Goal: Task Accomplishment & Management: Manage account settings

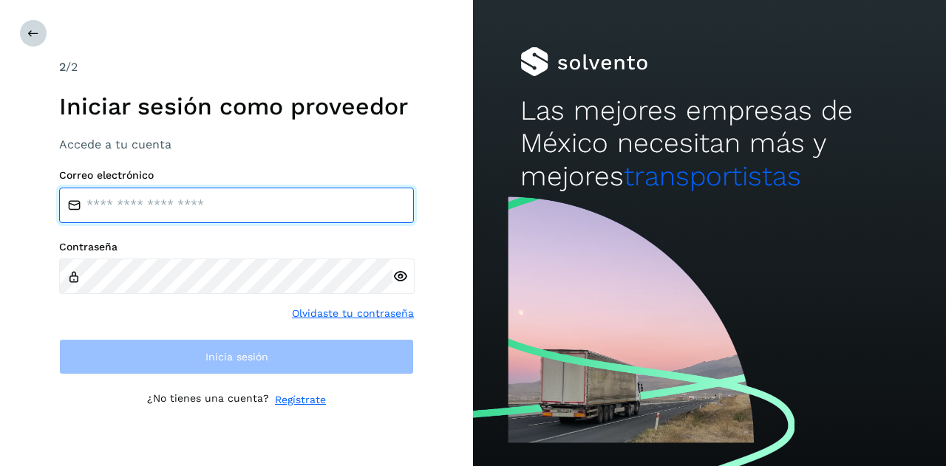
type input "**********"
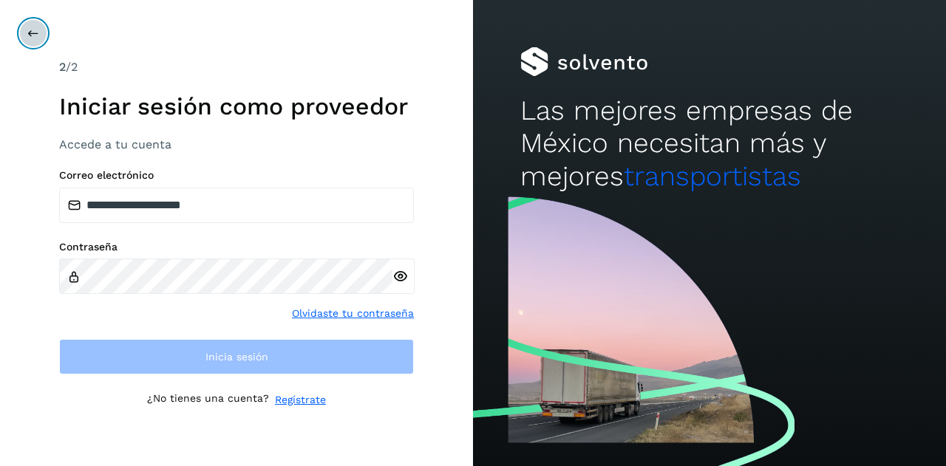
click at [37, 38] on icon at bounding box center [33, 33] width 12 height 12
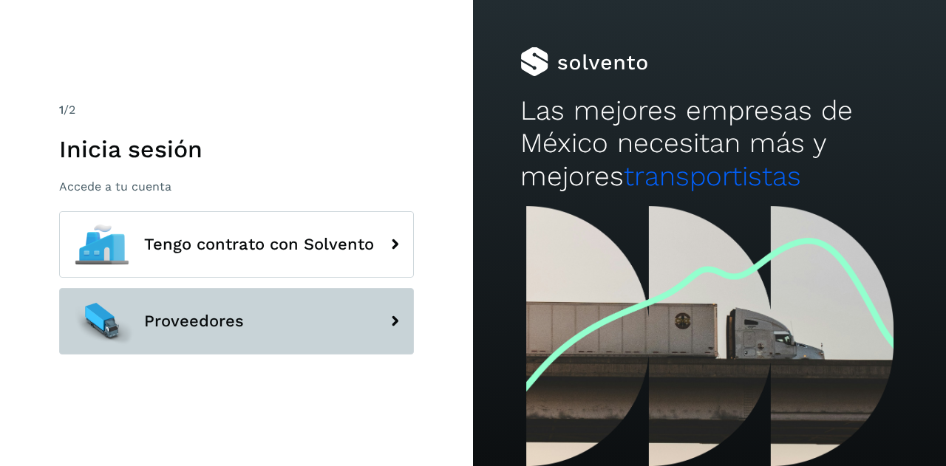
click at [130, 326] on div at bounding box center [102, 321] width 66 height 66
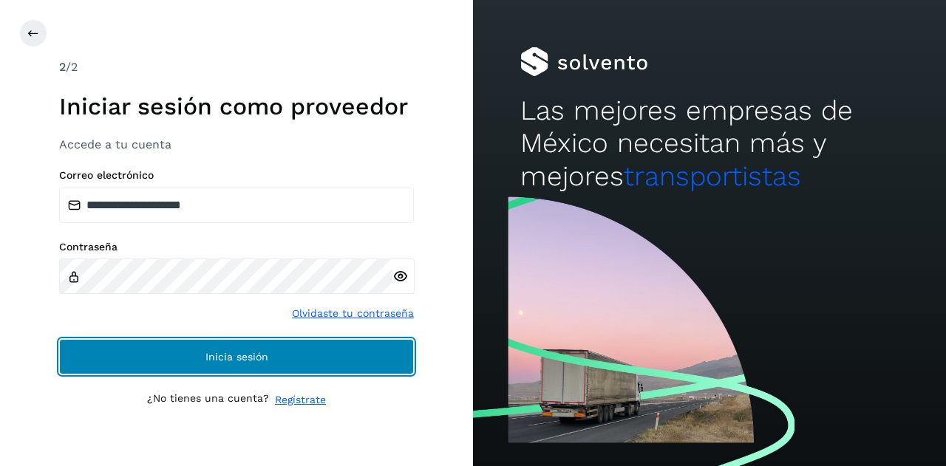
click at [140, 352] on button "Inicia sesión" at bounding box center [236, 356] width 355 height 35
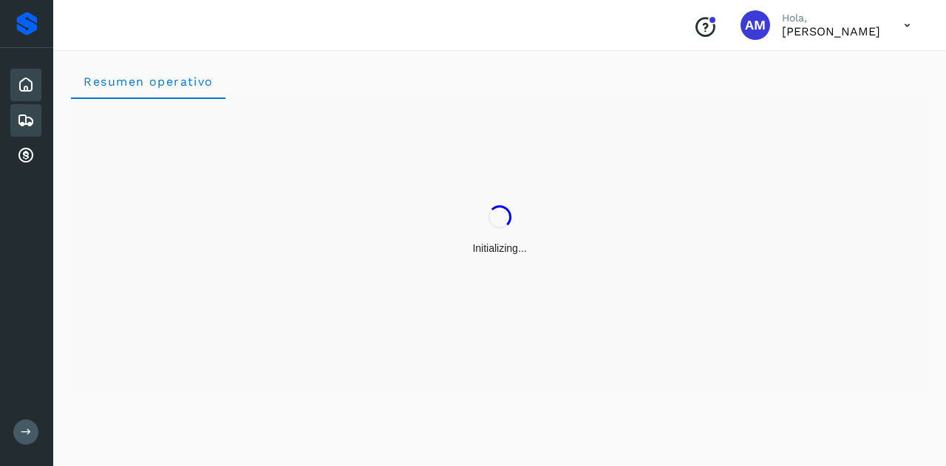
click at [25, 120] on icon at bounding box center [26, 121] width 18 height 18
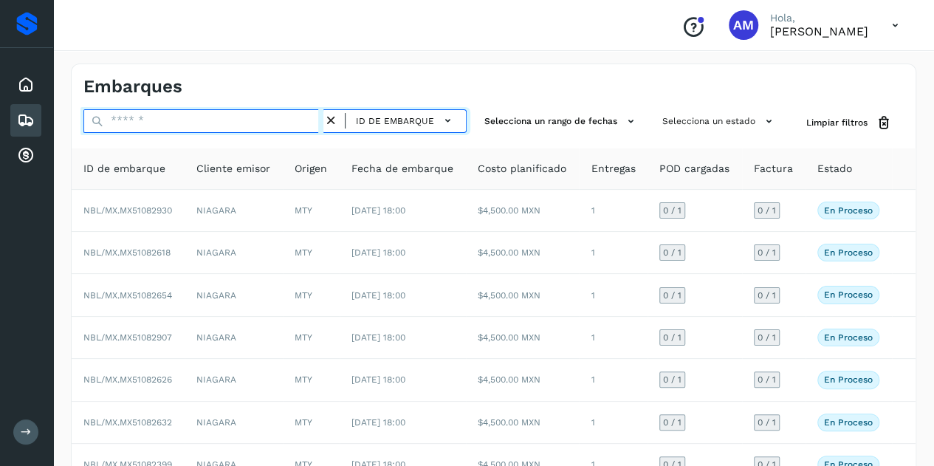
click at [126, 127] on input "text" at bounding box center [203, 121] width 240 height 24
paste input "**********"
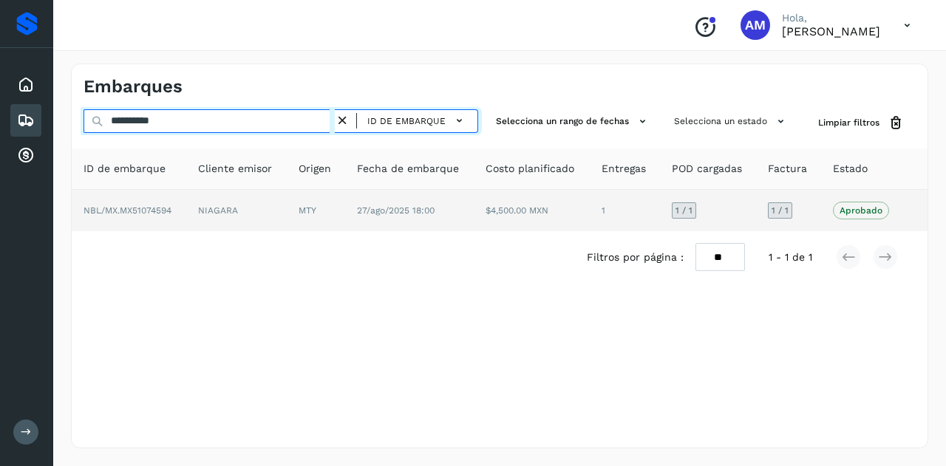
type input "**********"
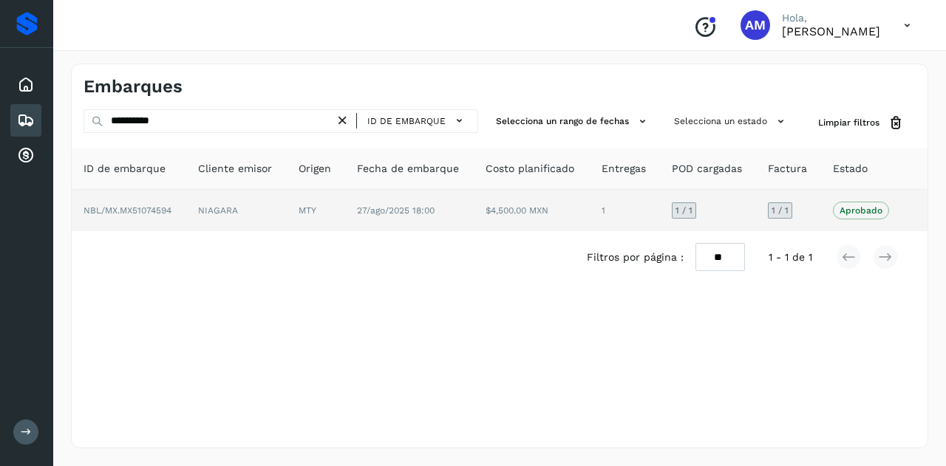
click at [193, 209] on td "NIAGARA" at bounding box center [236, 210] width 100 height 41
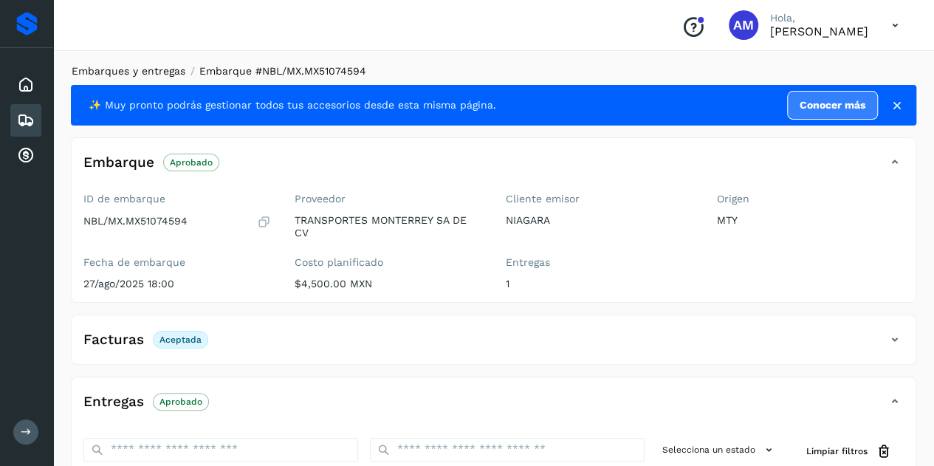
click at [143, 67] on link "Embarques y entregas" at bounding box center [129, 71] width 114 height 12
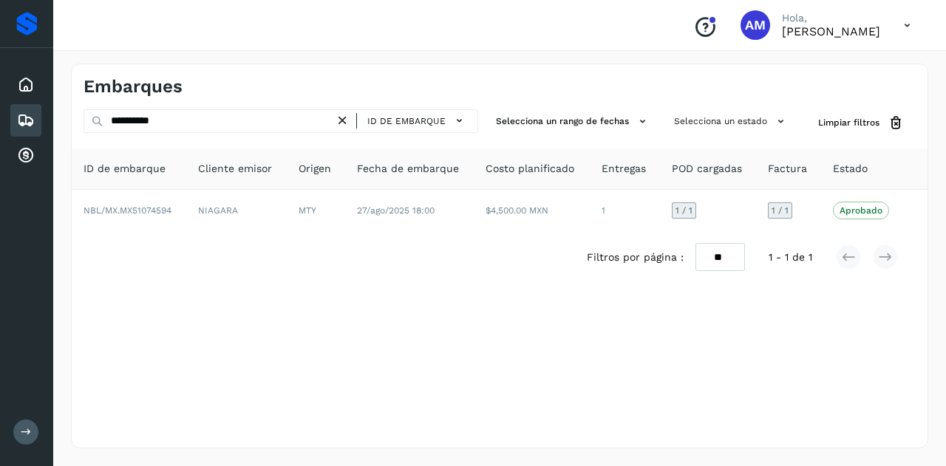
click at [343, 119] on icon at bounding box center [343, 121] width 16 height 16
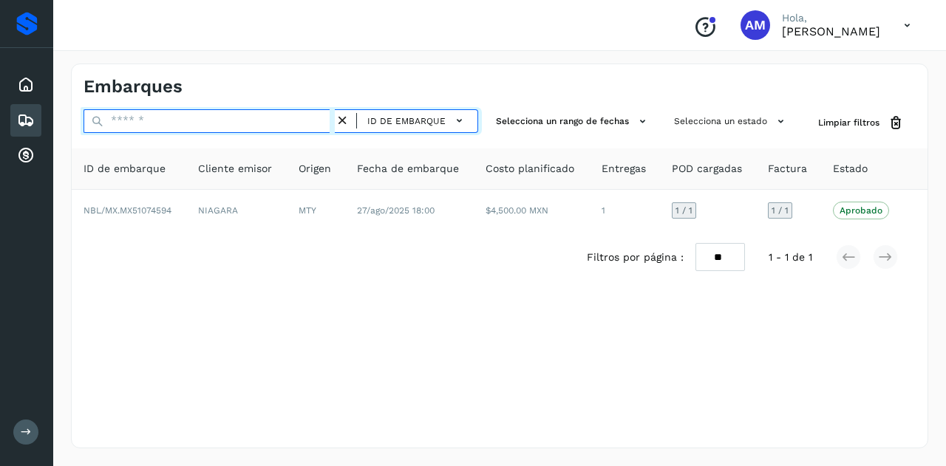
click at [333, 119] on input "text" at bounding box center [208, 121] width 251 height 24
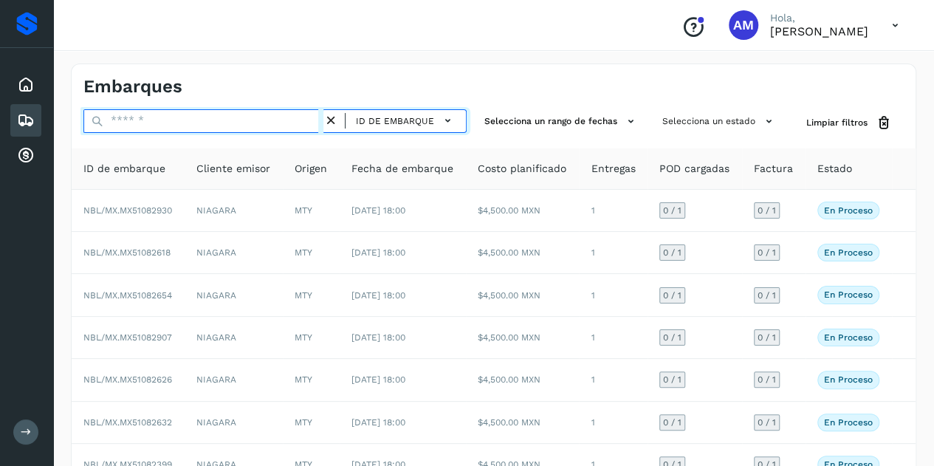
paste input "**********"
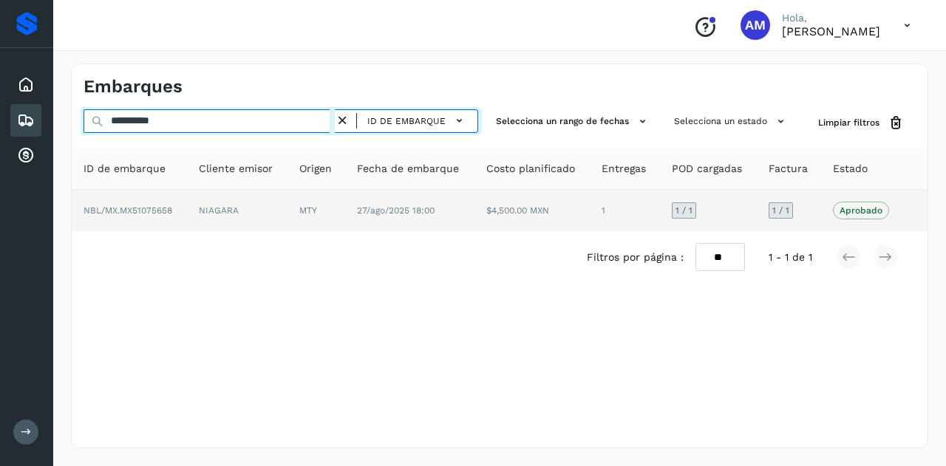
type input "**********"
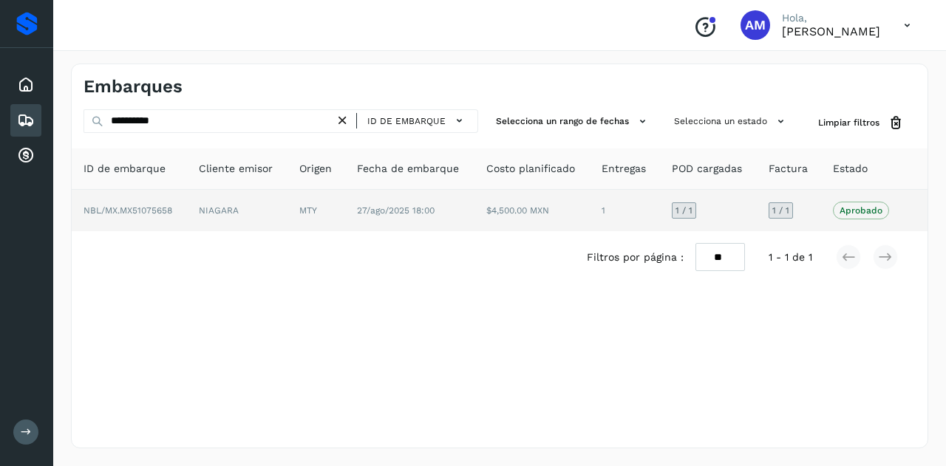
click at [294, 216] on td "MTY" at bounding box center [316, 210] width 58 height 41
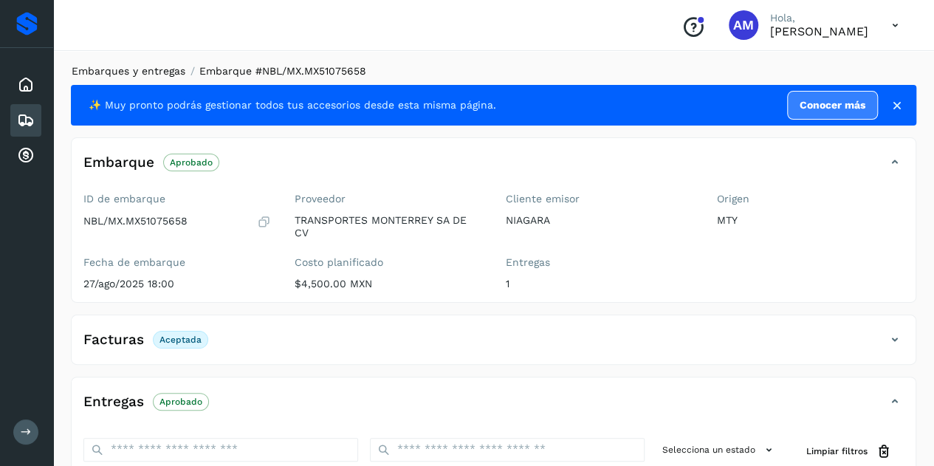
click at [140, 70] on link "Embarques y entregas" at bounding box center [129, 71] width 114 height 12
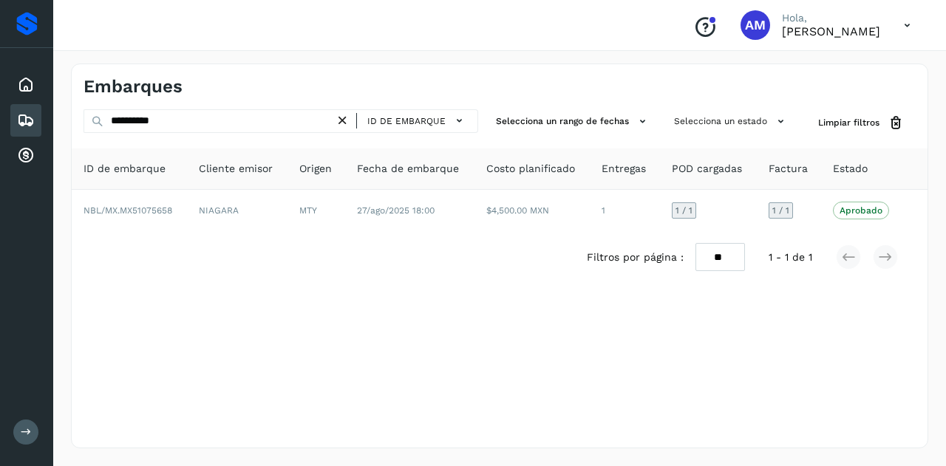
drag, startPoint x: 341, startPoint y: 119, endPoint x: 290, endPoint y: 123, distance: 51.2
click at [340, 120] on icon at bounding box center [343, 121] width 16 height 16
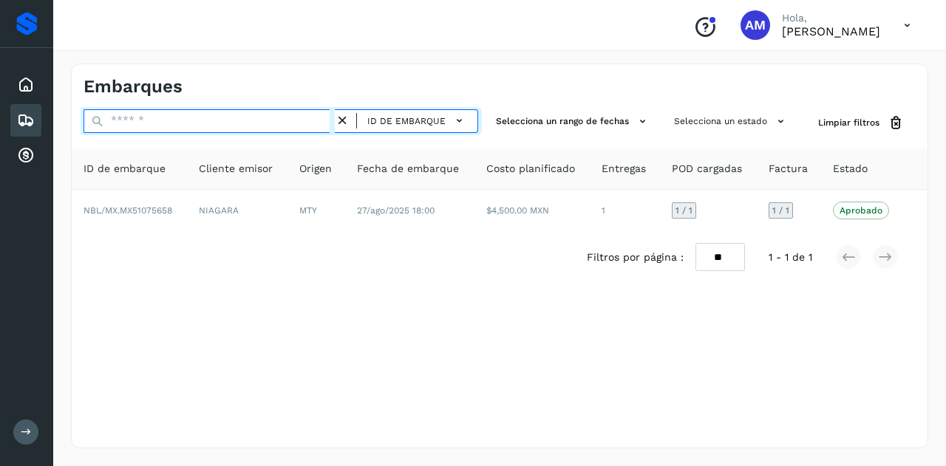
click at [290, 123] on input "text" at bounding box center [208, 121] width 251 height 24
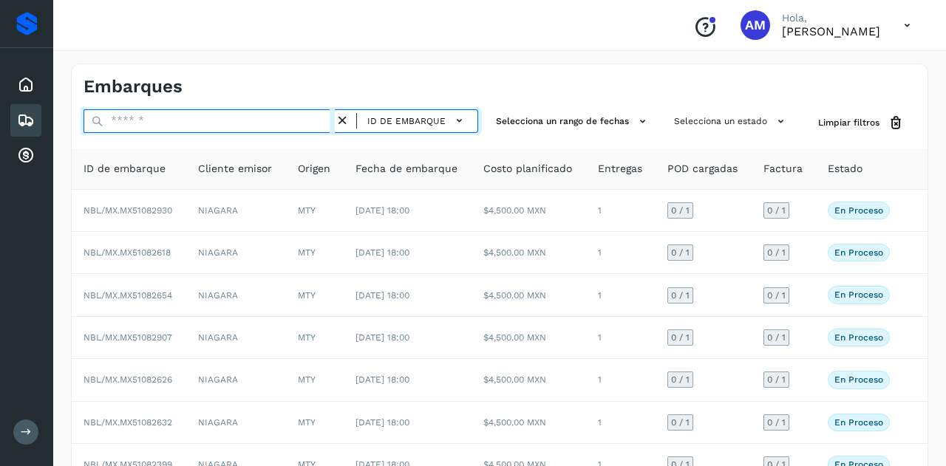
paste input "**********"
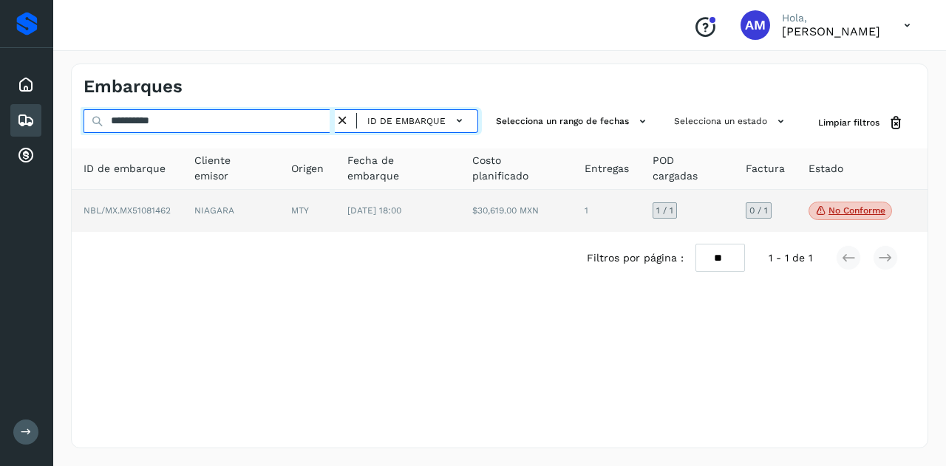
type input "**********"
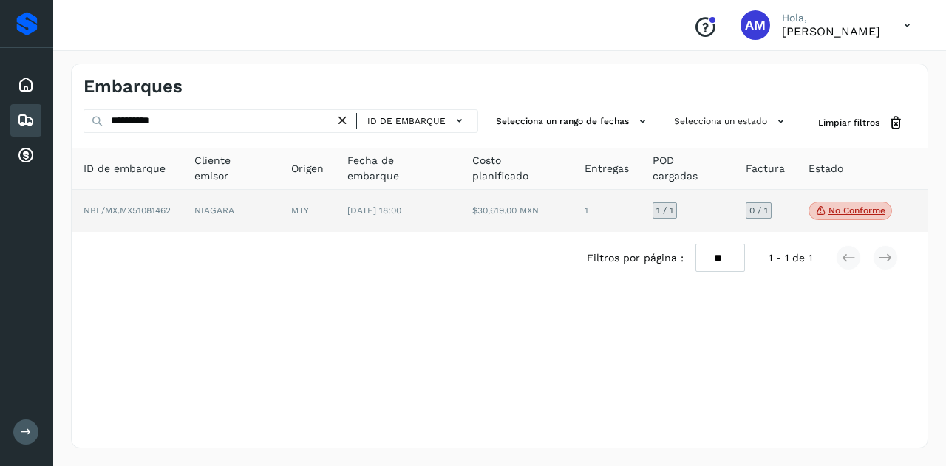
click at [292, 196] on td "MTY" at bounding box center [307, 211] width 56 height 43
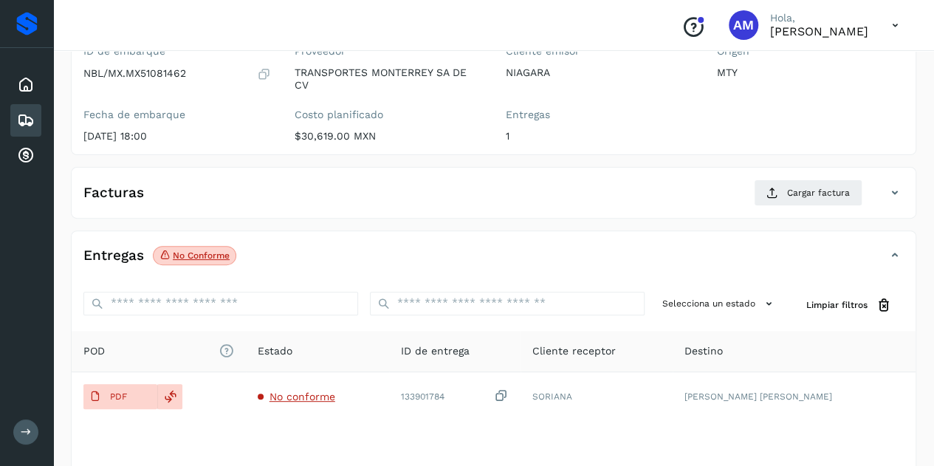
scroll to position [222, 0]
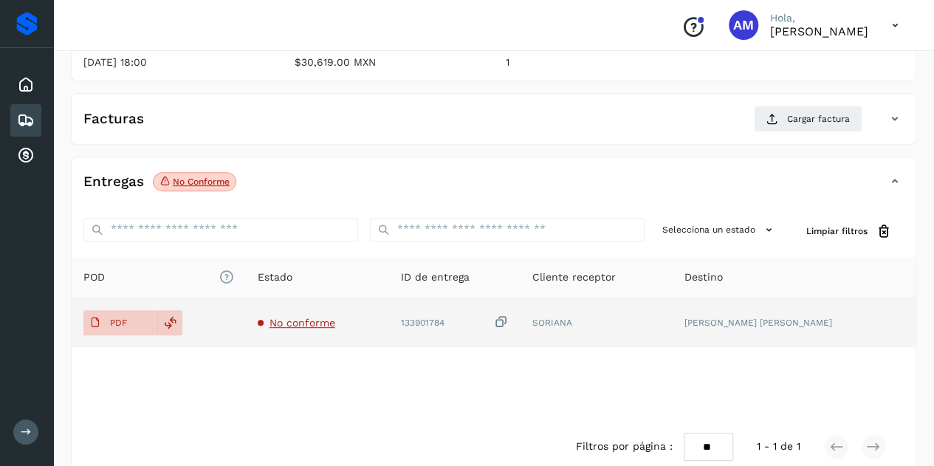
click at [307, 321] on span "No conforme" at bounding box center [303, 323] width 66 height 12
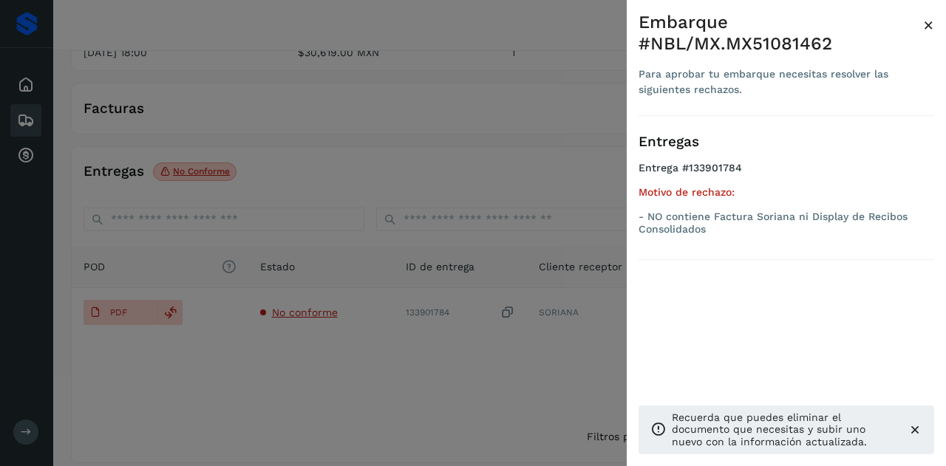
click at [453, 271] on div at bounding box center [473, 233] width 946 height 466
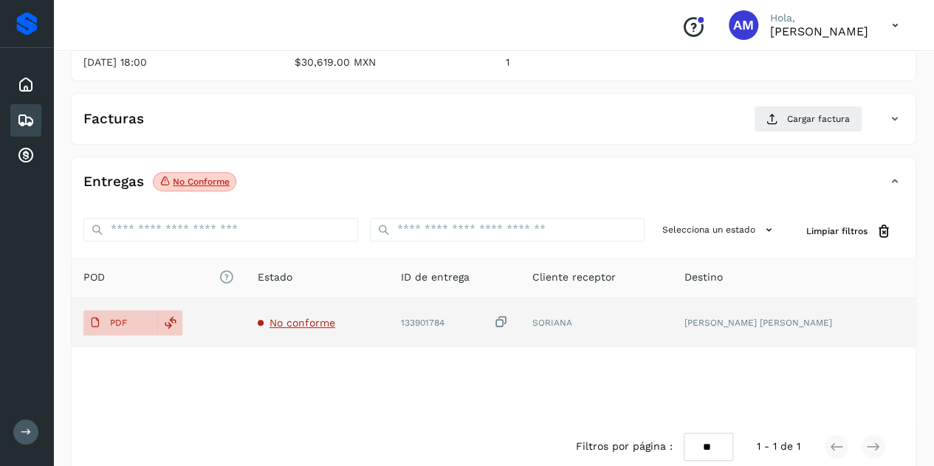
scroll to position [148, 0]
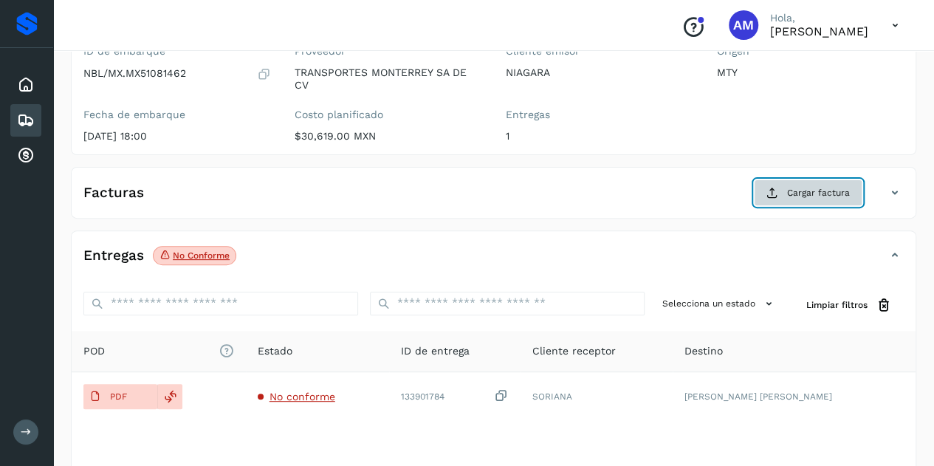
click at [788, 191] on button "Cargar factura" at bounding box center [808, 193] width 109 height 27
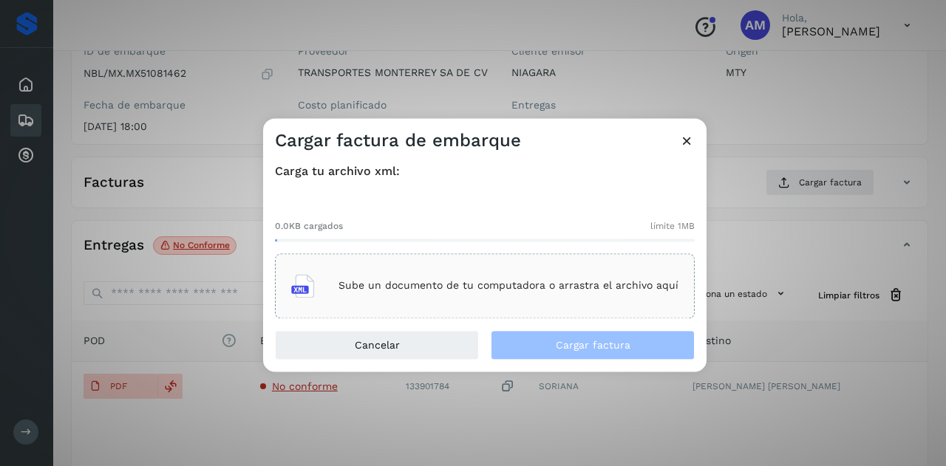
click at [493, 278] on div "Sube un documento de tu computadora o arrastra el archivo aquí" at bounding box center [484, 286] width 387 height 40
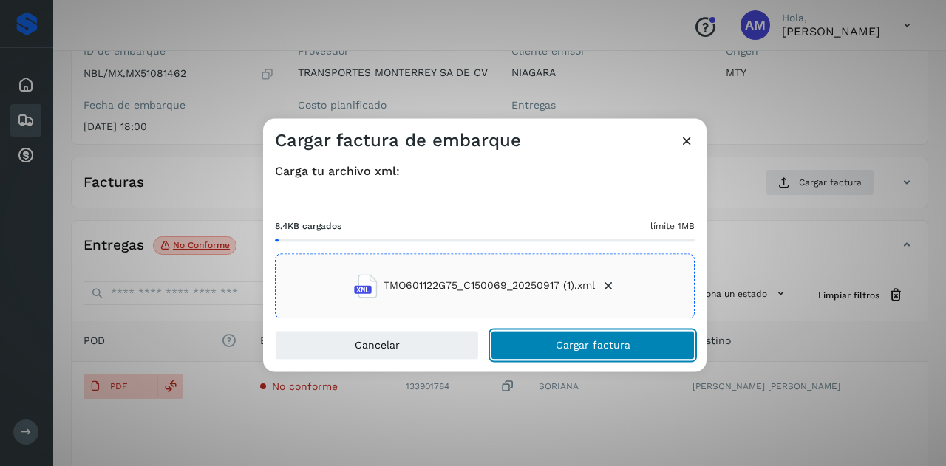
click at [540, 349] on button "Cargar factura" at bounding box center [593, 345] width 204 height 30
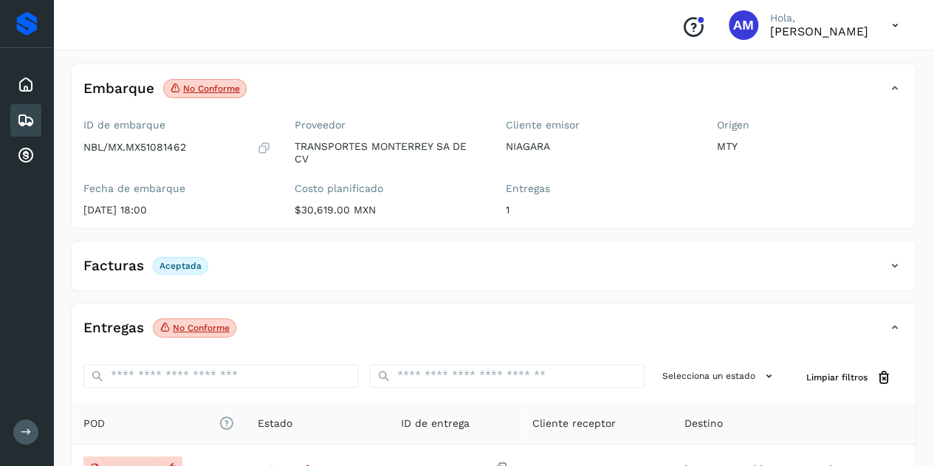
scroll to position [0, 0]
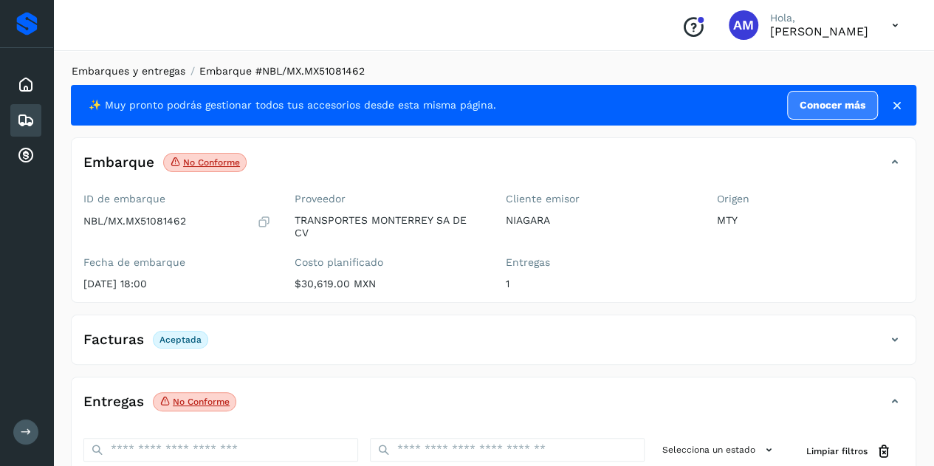
click at [103, 69] on link "Embarques y entregas" at bounding box center [129, 71] width 114 height 12
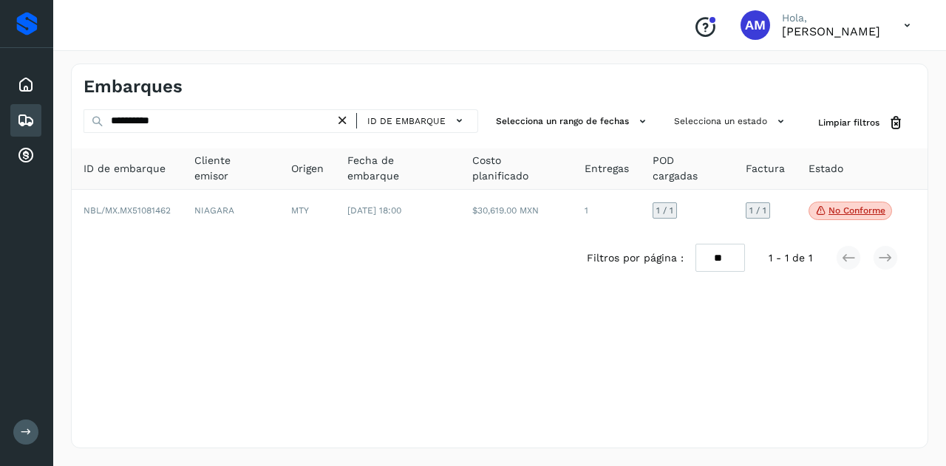
click at [341, 113] on icon at bounding box center [343, 121] width 16 height 16
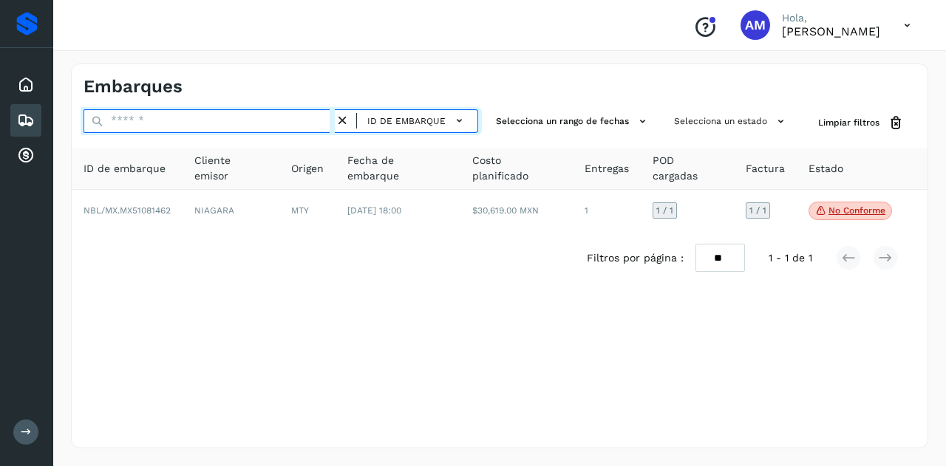
click at [288, 120] on input "text" at bounding box center [208, 121] width 251 height 24
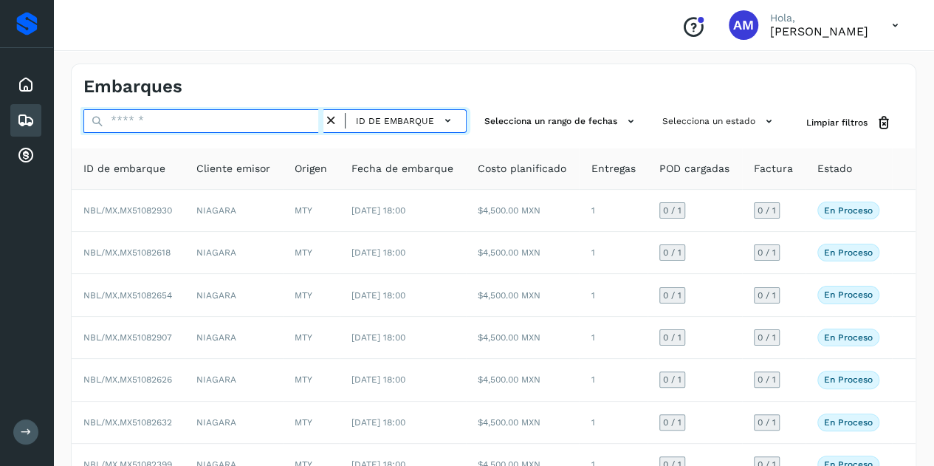
paste input "**********"
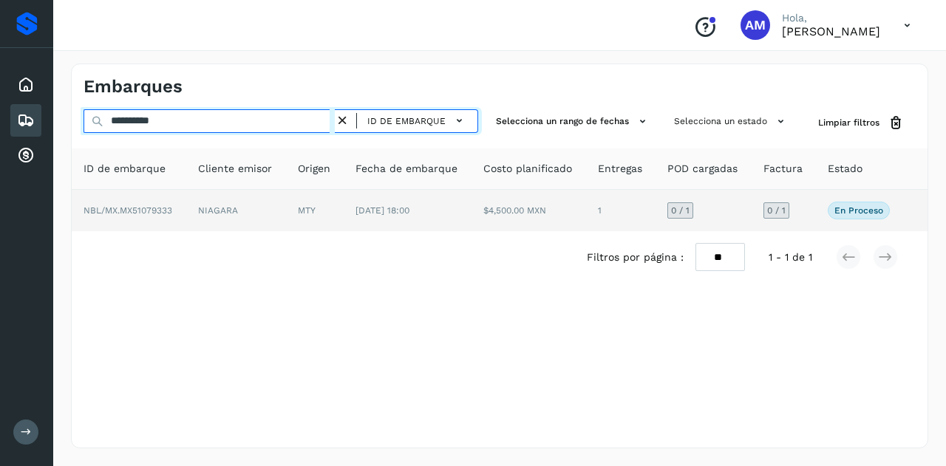
type input "**********"
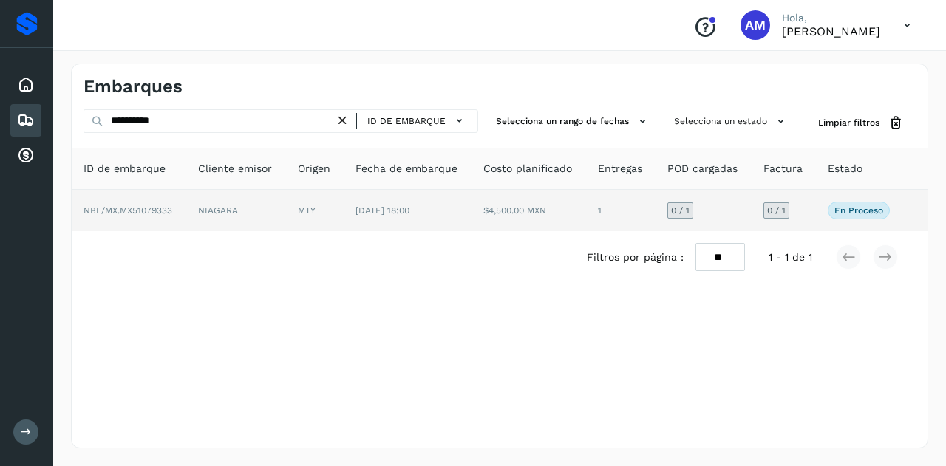
click at [303, 207] on td "MTY" at bounding box center [315, 210] width 58 height 41
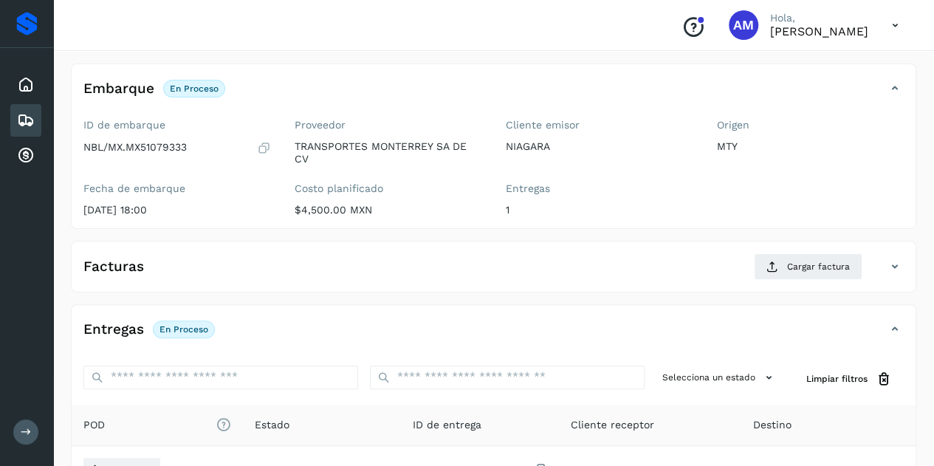
scroll to position [148, 0]
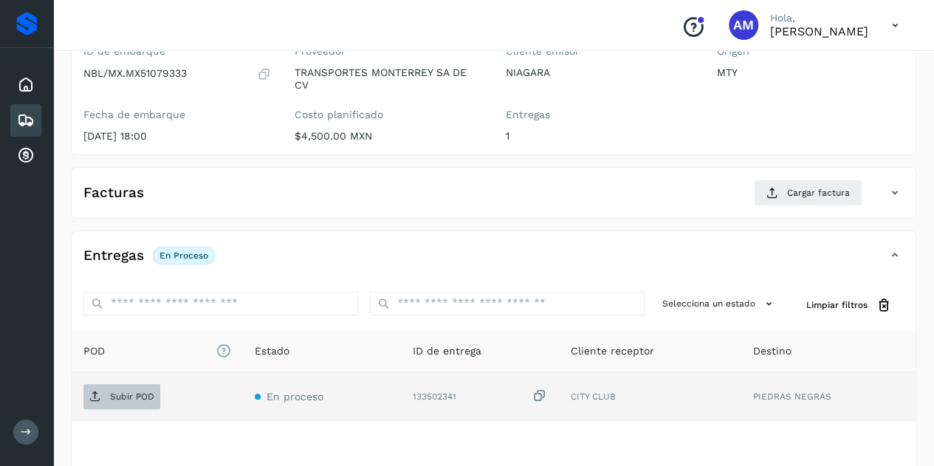
click at [139, 387] on span "Subir POD" at bounding box center [121, 397] width 77 height 24
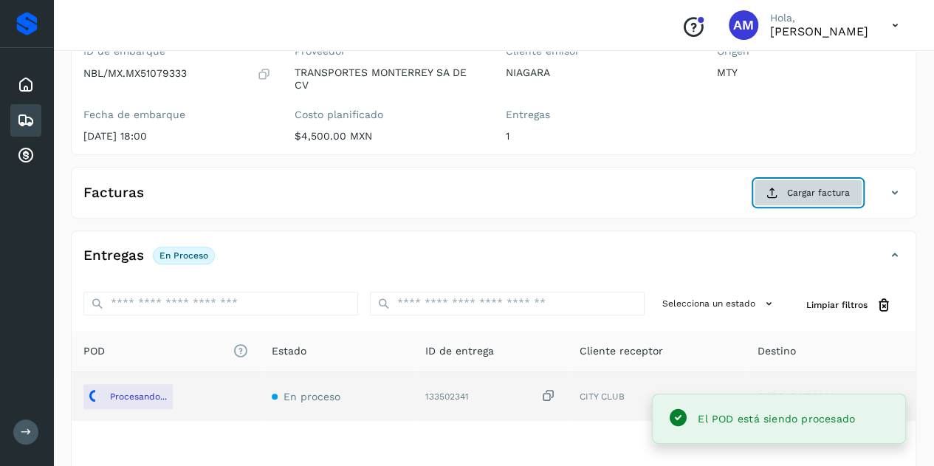
click at [782, 184] on button "Cargar factura" at bounding box center [808, 193] width 109 height 27
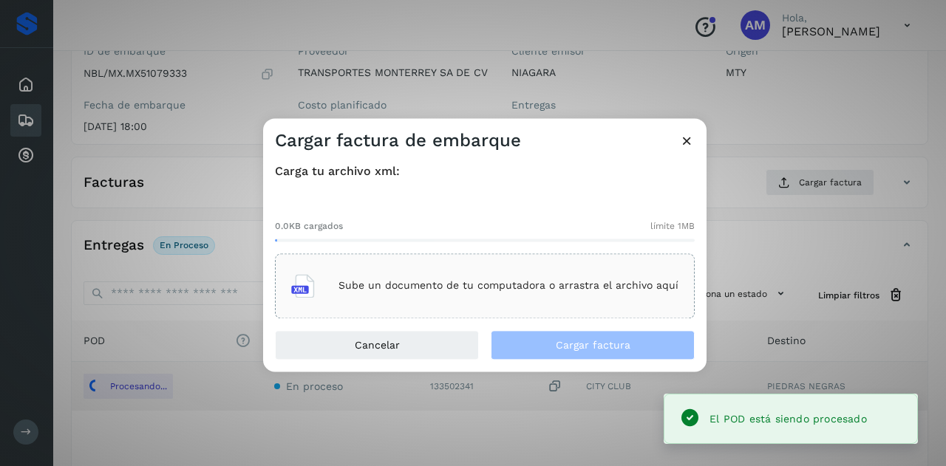
click at [541, 270] on div "Sube un documento de tu computadora o arrastra el archivo aquí" at bounding box center [484, 286] width 387 height 40
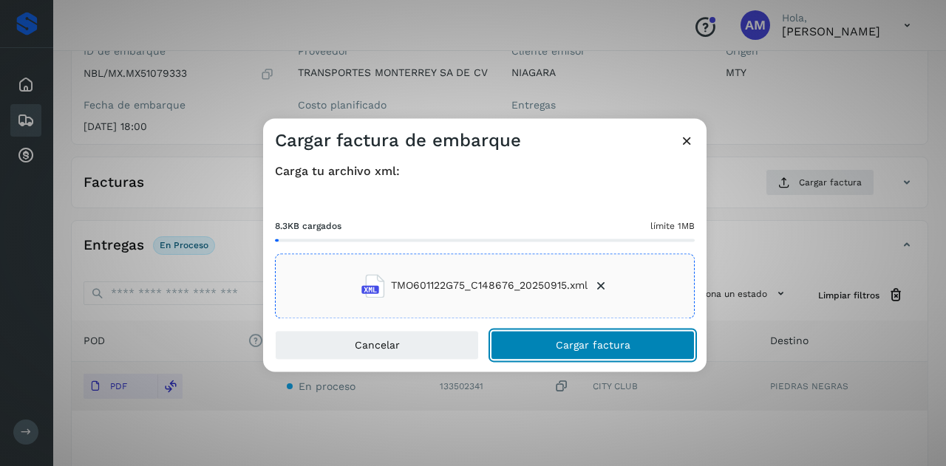
drag, startPoint x: 536, startPoint y: 352, endPoint x: 292, endPoint y: 332, distance: 244.7
click at [535, 352] on button "Cargar factura" at bounding box center [593, 345] width 204 height 30
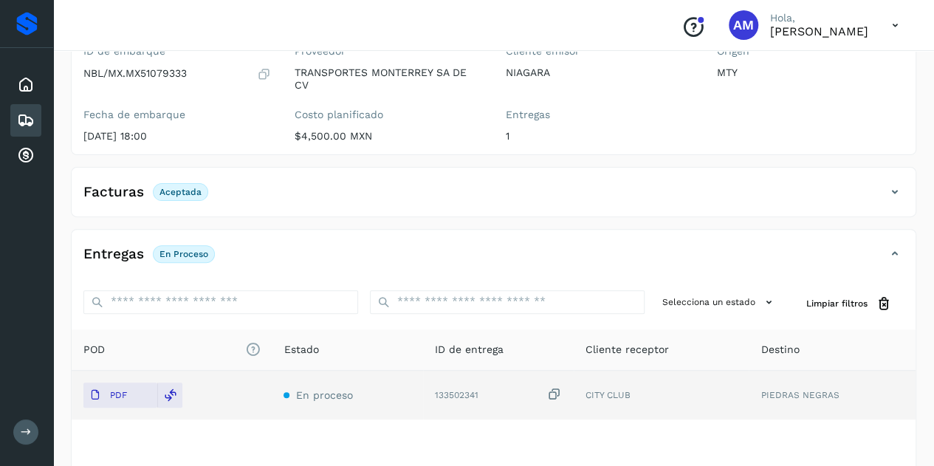
scroll to position [0, 0]
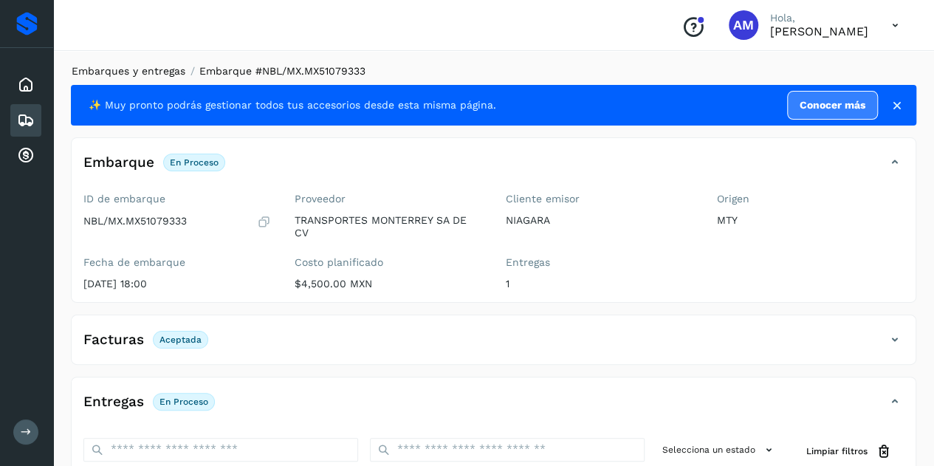
click at [114, 72] on link "Embarques y entregas" at bounding box center [129, 71] width 114 height 12
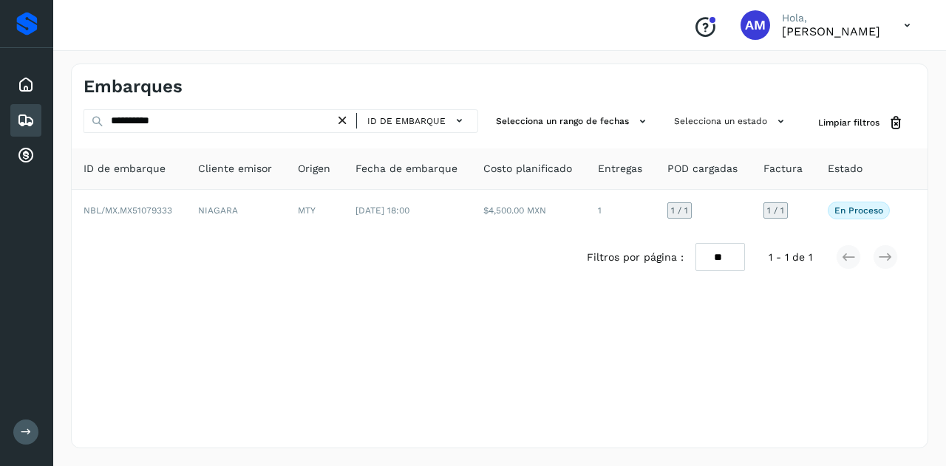
click at [347, 120] on icon at bounding box center [343, 121] width 16 height 16
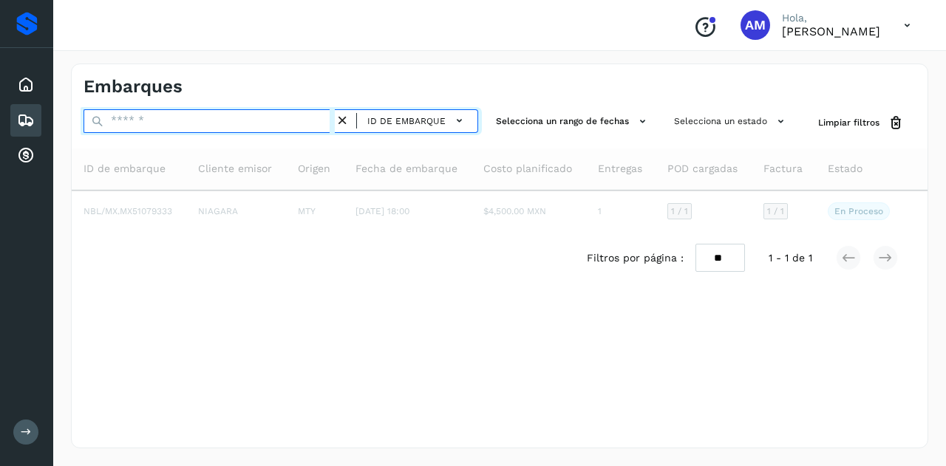
click at [299, 119] on input "text" at bounding box center [208, 121] width 251 height 24
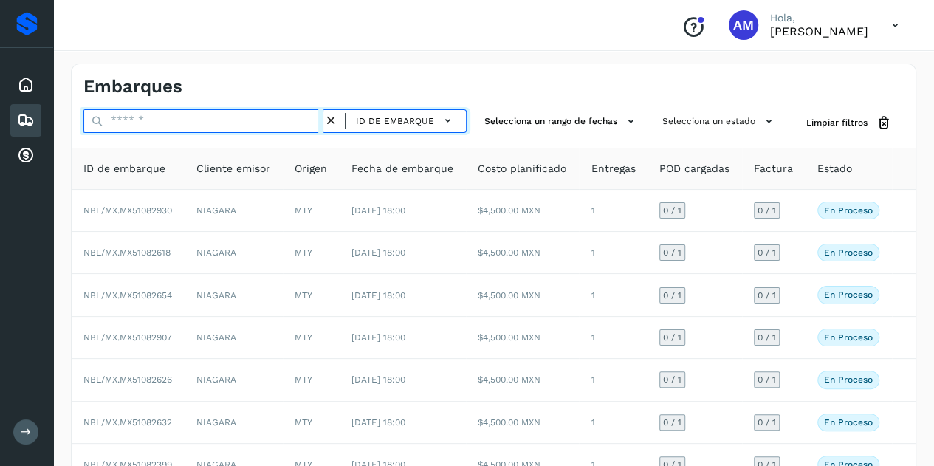
paste input "**********"
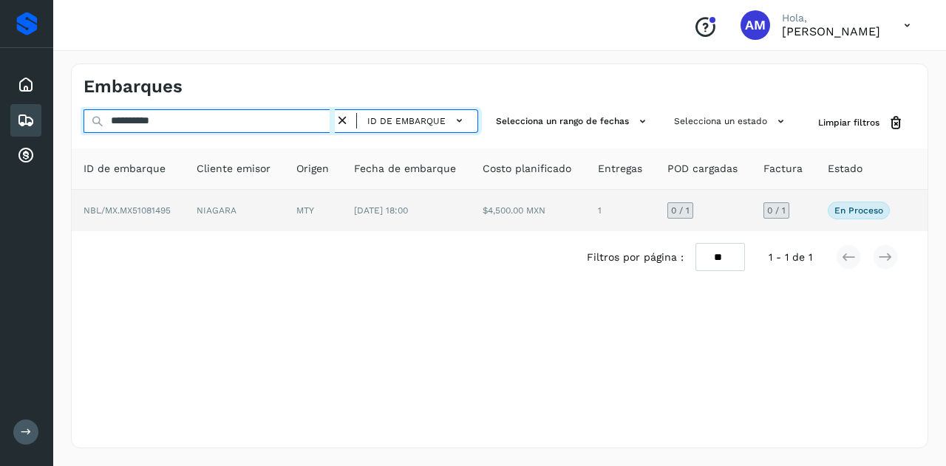
type input "**********"
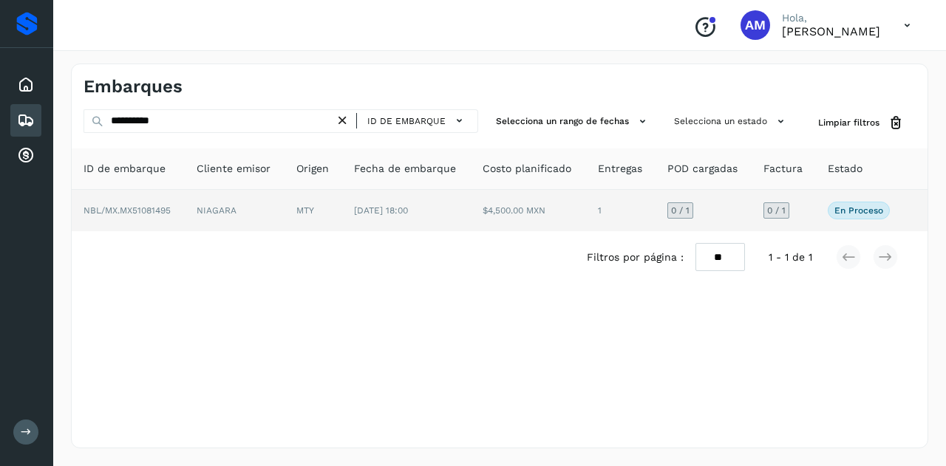
click at [288, 199] on td "MTY" at bounding box center [313, 210] width 58 height 41
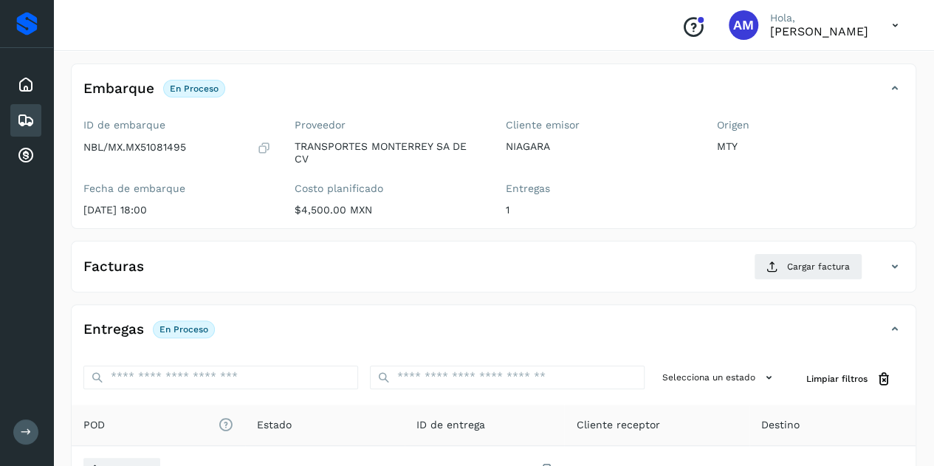
scroll to position [148, 0]
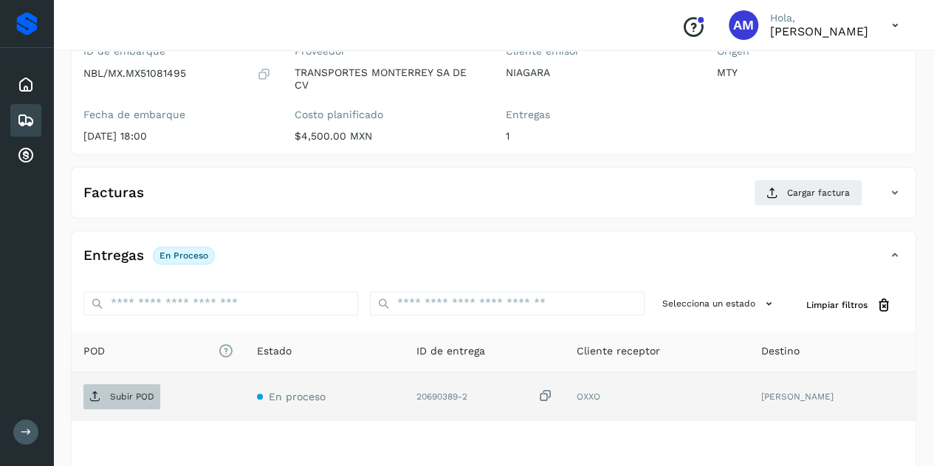
click at [115, 403] on span "Subir POD" at bounding box center [121, 397] width 77 height 24
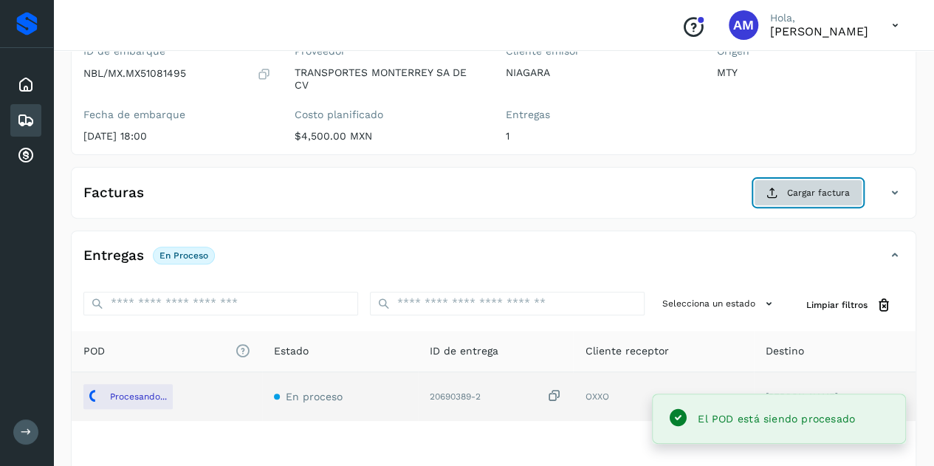
click at [813, 191] on span "Cargar factura" at bounding box center [818, 192] width 63 height 13
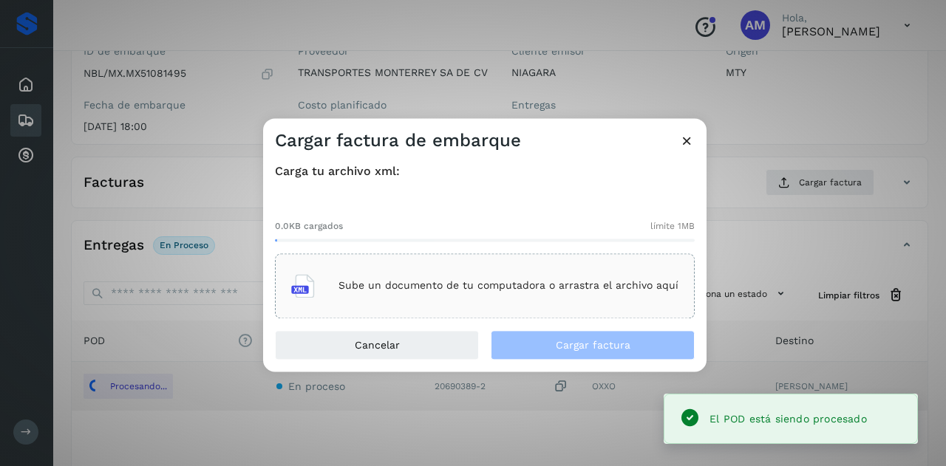
click at [505, 264] on div "Sube un documento de tu computadora o arrastra el archivo aquí" at bounding box center [485, 285] width 420 height 65
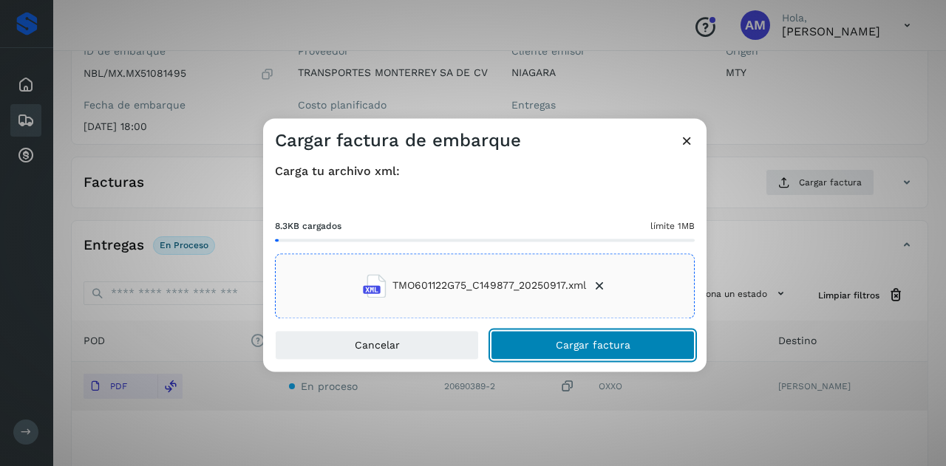
click at [522, 349] on button "Cargar factura" at bounding box center [593, 345] width 204 height 30
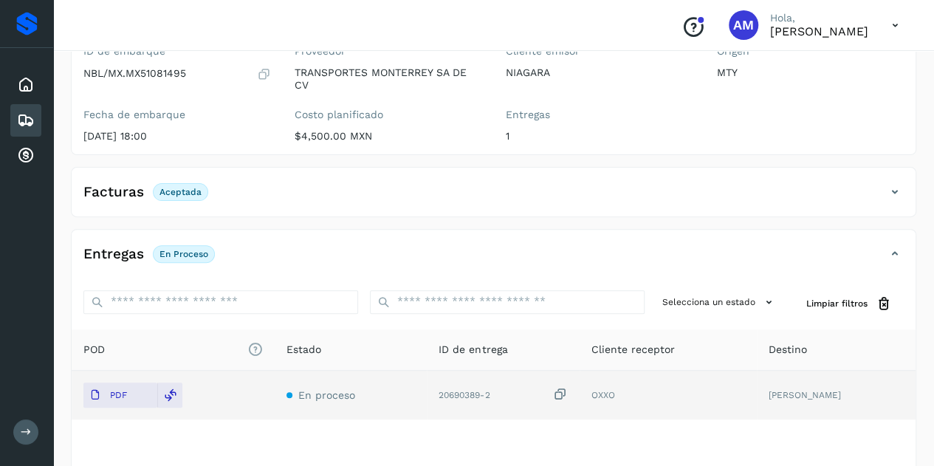
scroll to position [0, 0]
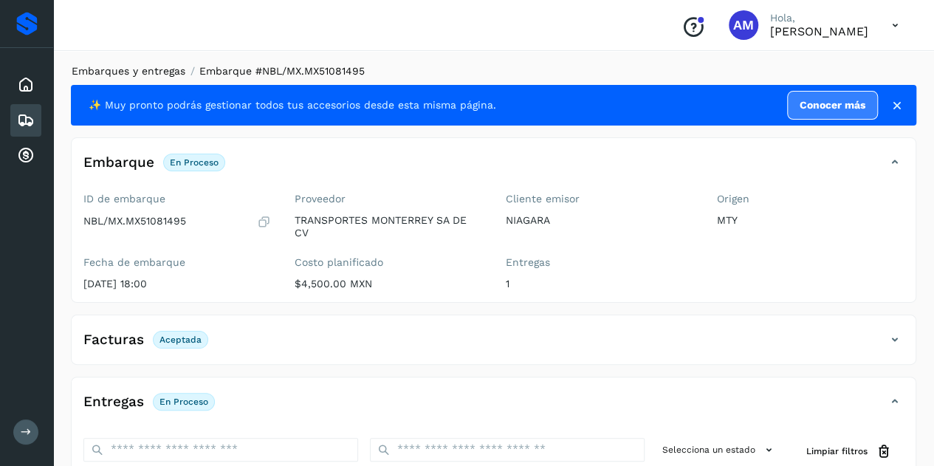
click at [140, 77] on link "Embarques y entregas" at bounding box center [129, 71] width 114 height 12
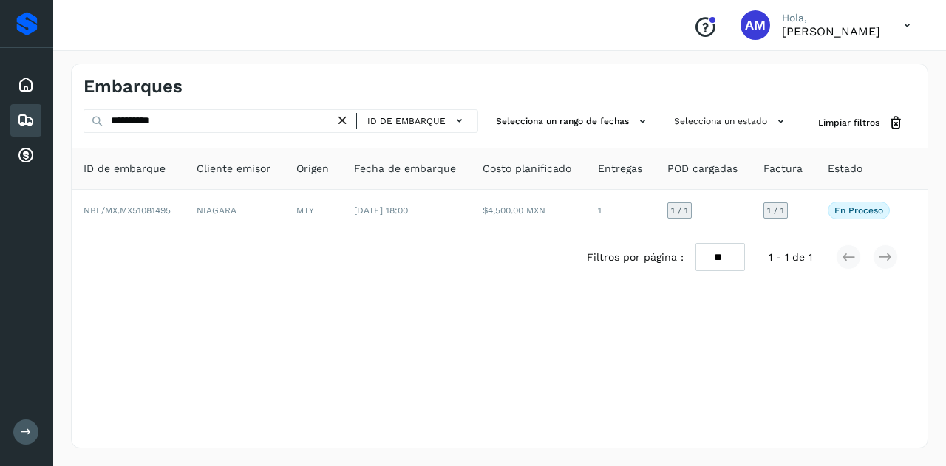
drag, startPoint x: 340, startPoint y: 116, endPoint x: 326, endPoint y: 120, distance: 14.7
click at [339, 117] on icon at bounding box center [343, 121] width 16 height 16
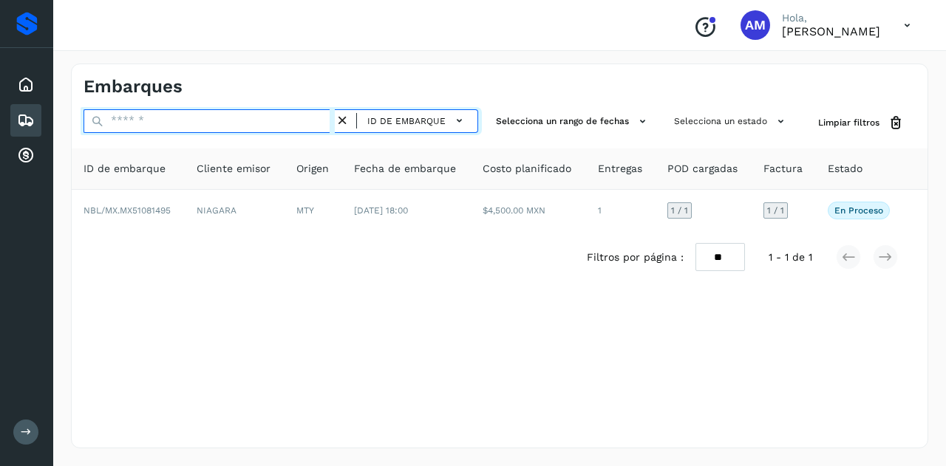
click at [318, 122] on input "text" at bounding box center [208, 121] width 251 height 24
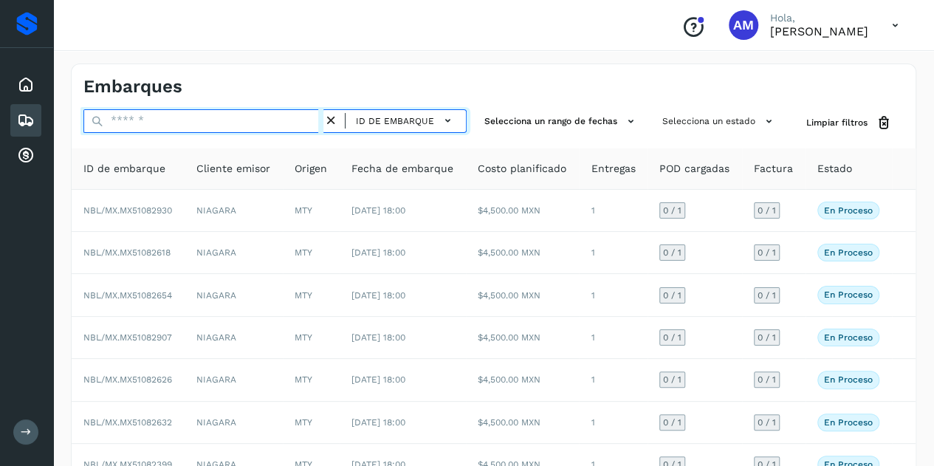
paste input "**********"
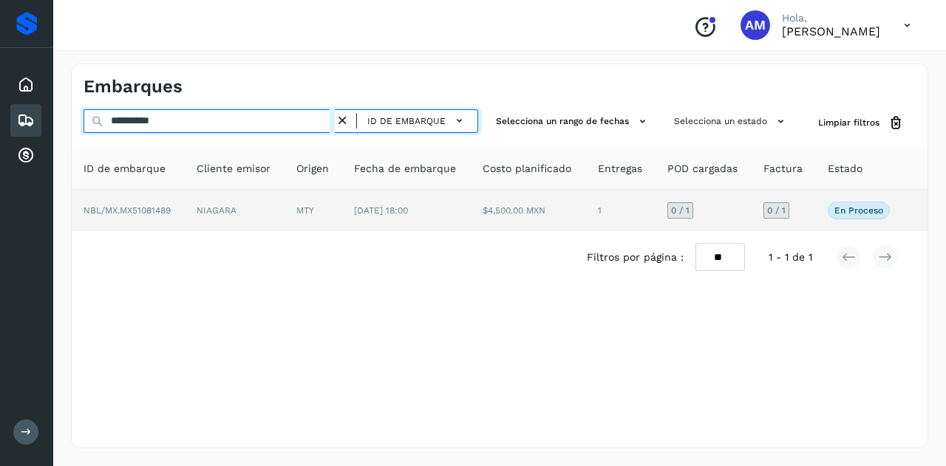
type input "**********"
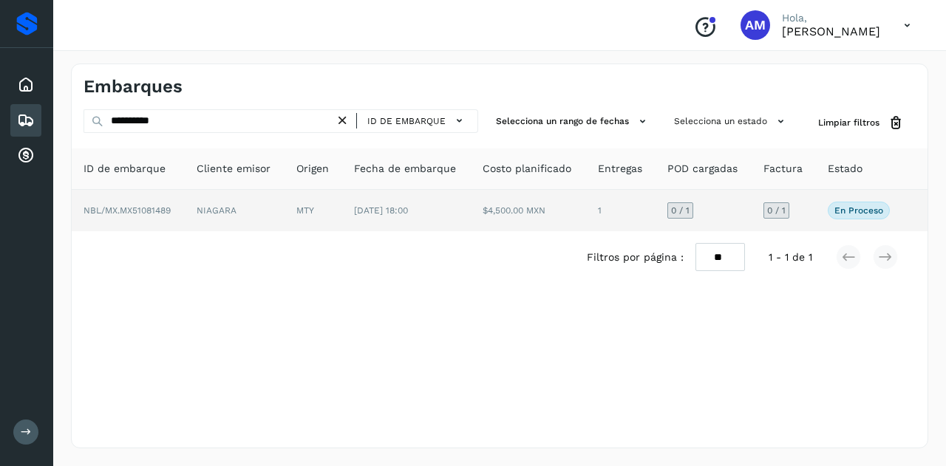
click at [315, 212] on td "MTY" at bounding box center [313, 210] width 58 height 41
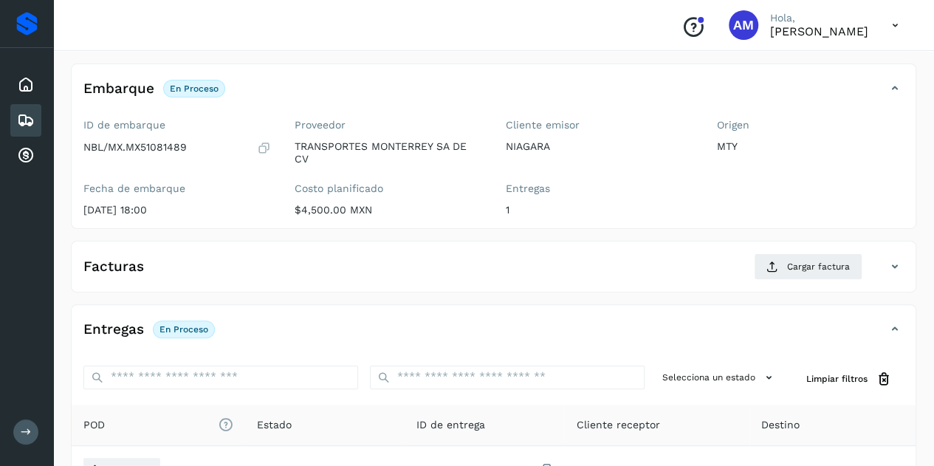
scroll to position [148, 0]
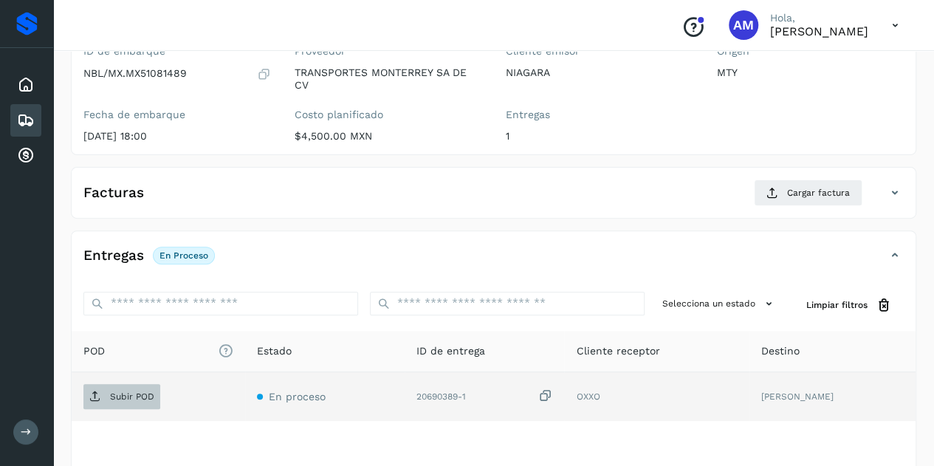
click at [150, 392] on p "Subir POD" at bounding box center [132, 397] width 44 height 10
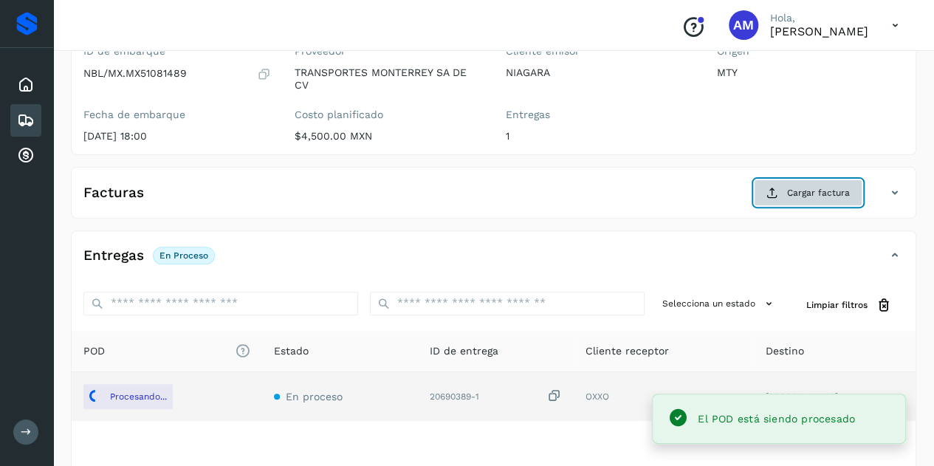
click at [786, 191] on button "Cargar factura" at bounding box center [808, 193] width 109 height 27
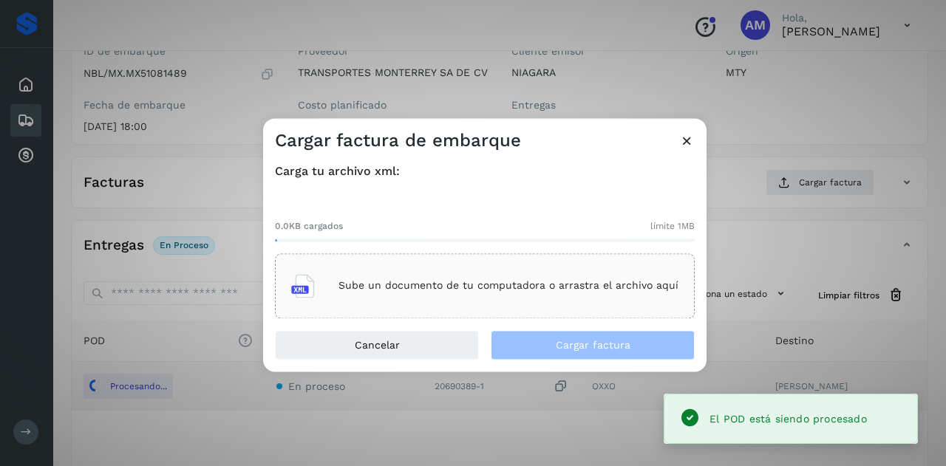
click at [516, 287] on p "Sube un documento de tu computadora o arrastra el archivo aquí" at bounding box center [508, 286] width 340 height 13
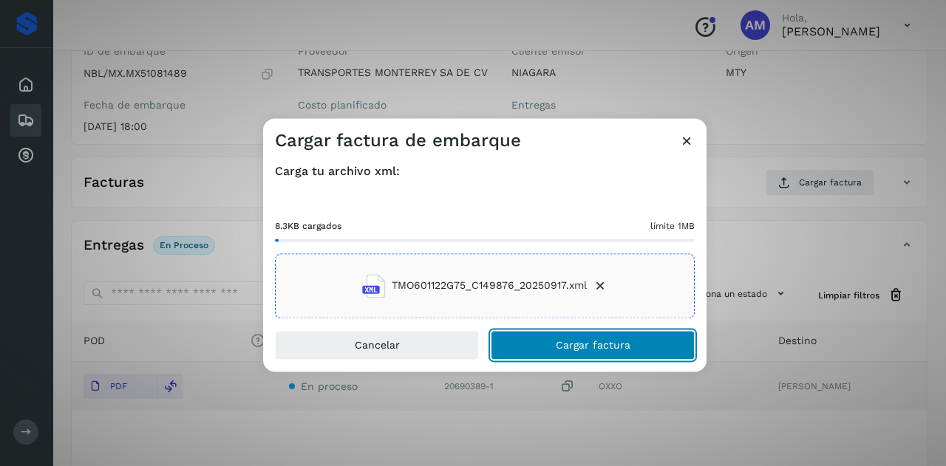
click at [521, 346] on button "Cargar factura" at bounding box center [593, 345] width 204 height 30
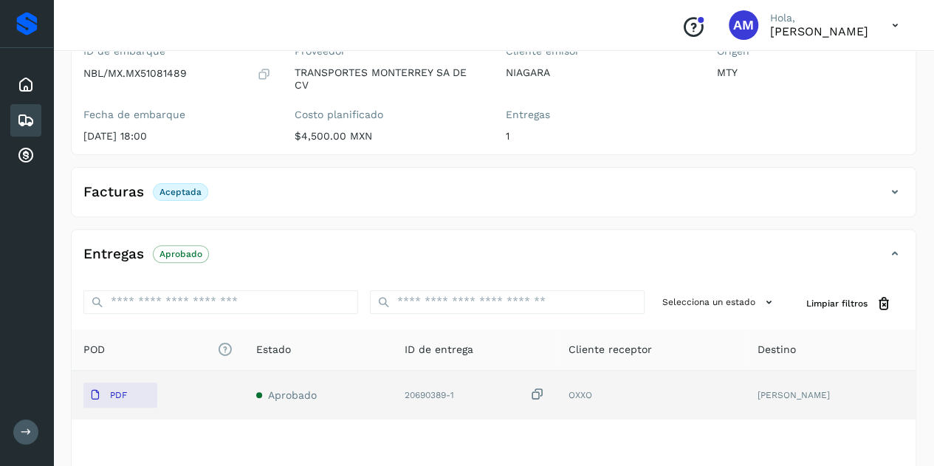
scroll to position [0, 0]
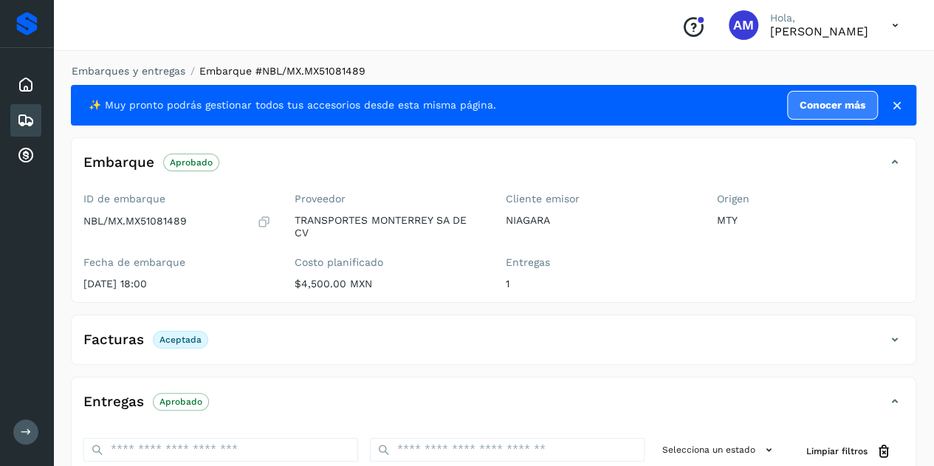
click at [129, 78] on li "Embarques y entregas" at bounding box center [123, 72] width 123 height 16
click at [129, 70] on link "Embarques y entregas" at bounding box center [129, 71] width 114 height 12
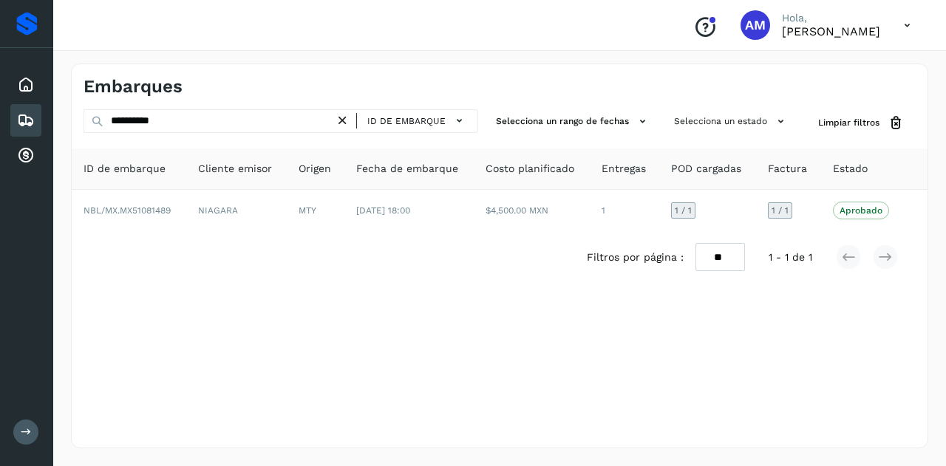
click at [350, 120] on icon at bounding box center [343, 121] width 16 height 16
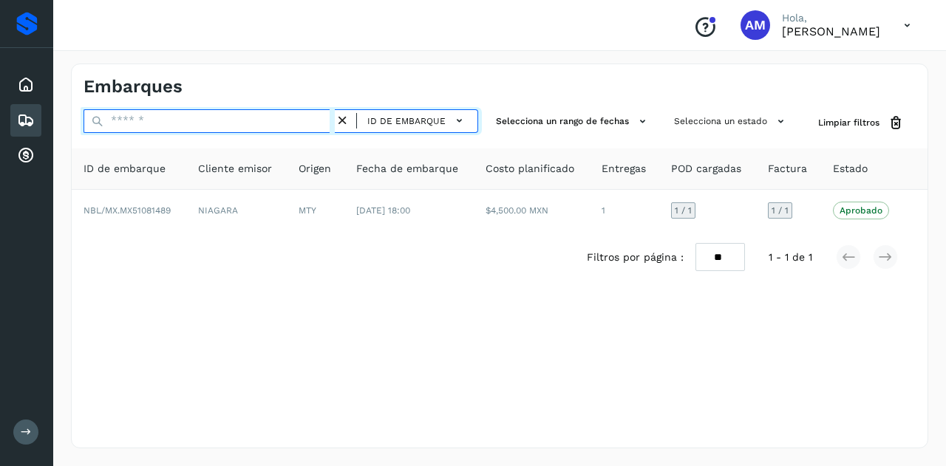
click at [294, 119] on input "text" at bounding box center [208, 121] width 251 height 24
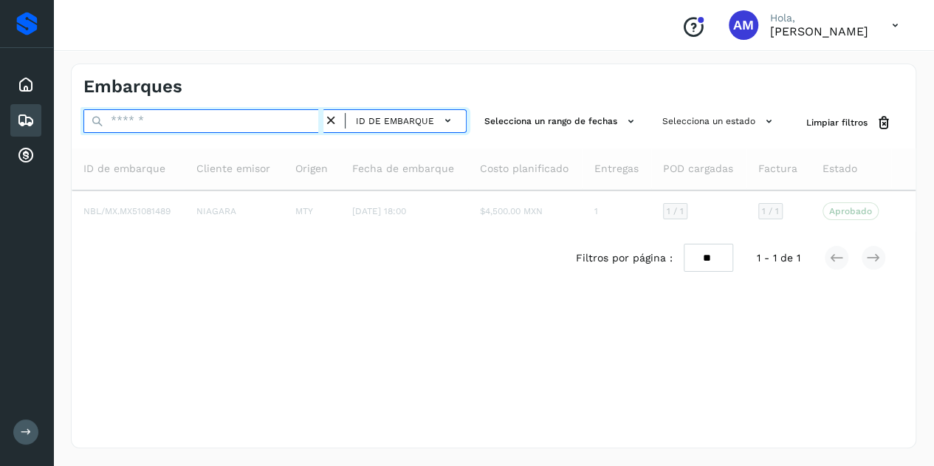
paste input "**********"
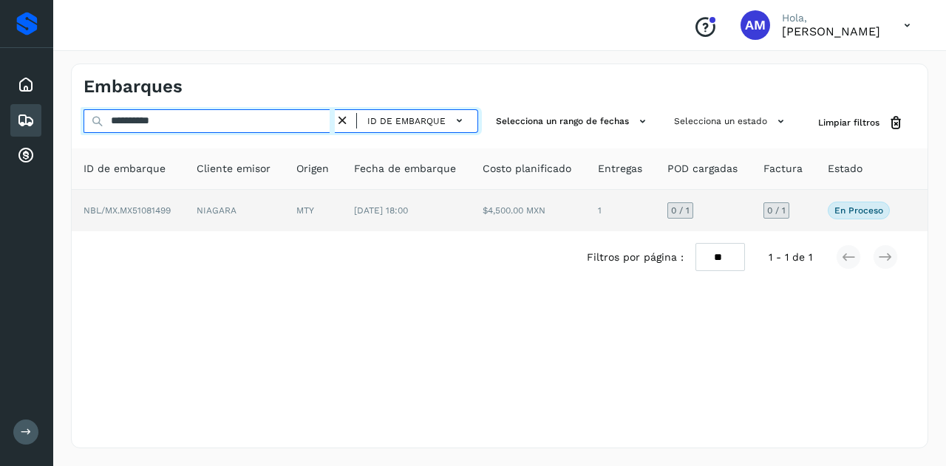
type input "**********"
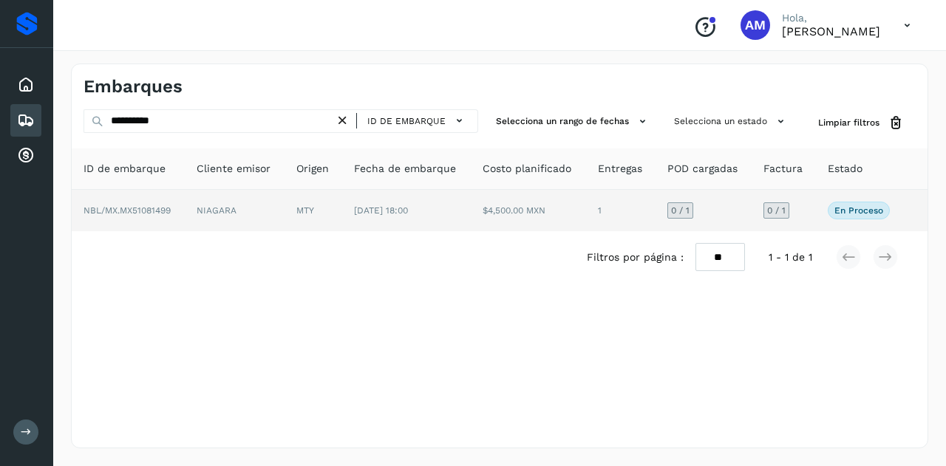
click at [250, 210] on td "NIAGARA" at bounding box center [235, 210] width 100 height 41
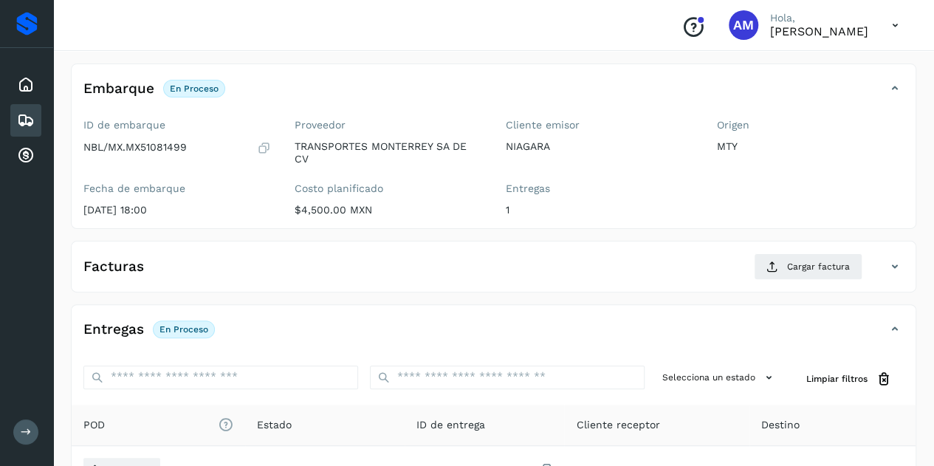
scroll to position [148, 0]
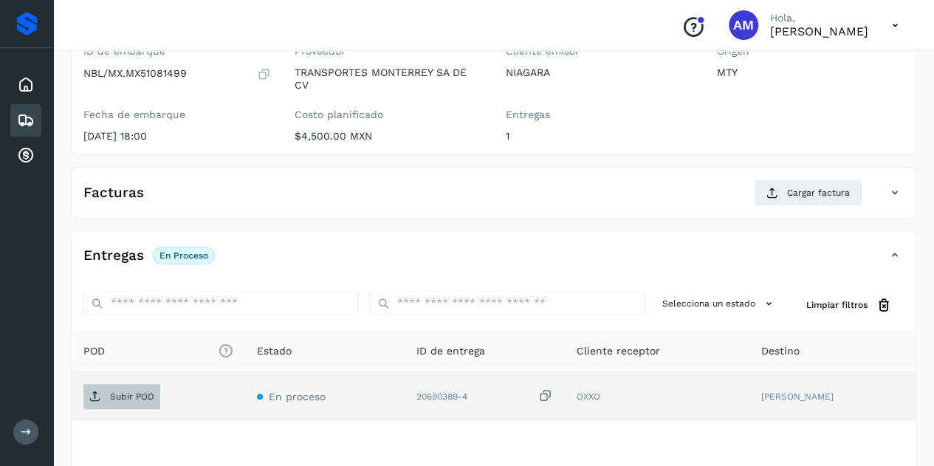
click at [134, 392] on p "Subir POD" at bounding box center [132, 397] width 44 height 10
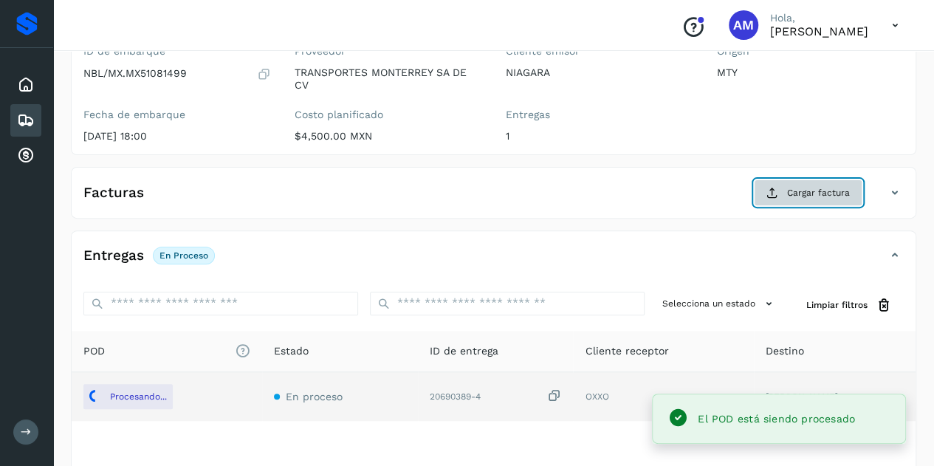
click at [808, 199] on button "Cargar factura" at bounding box center [808, 193] width 109 height 27
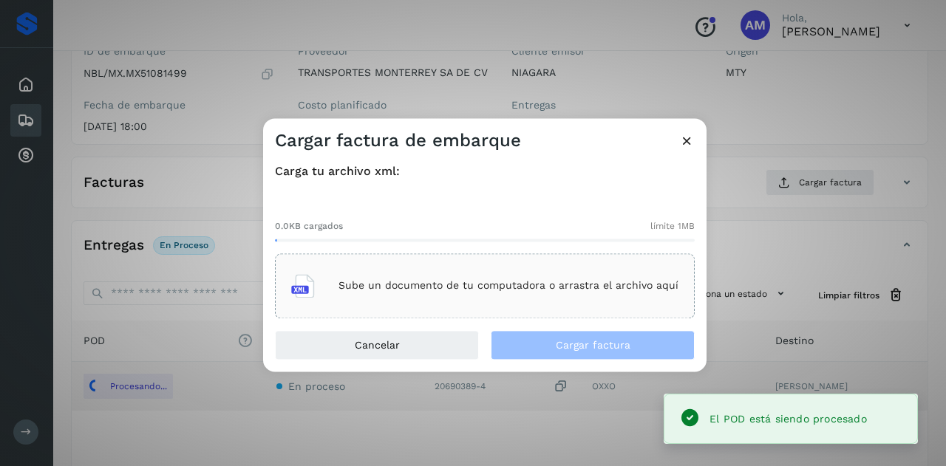
click at [524, 273] on div "Sube un documento de tu computadora o arrastra el archivo aquí" at bounding box center [484, 286] width 387 height 40
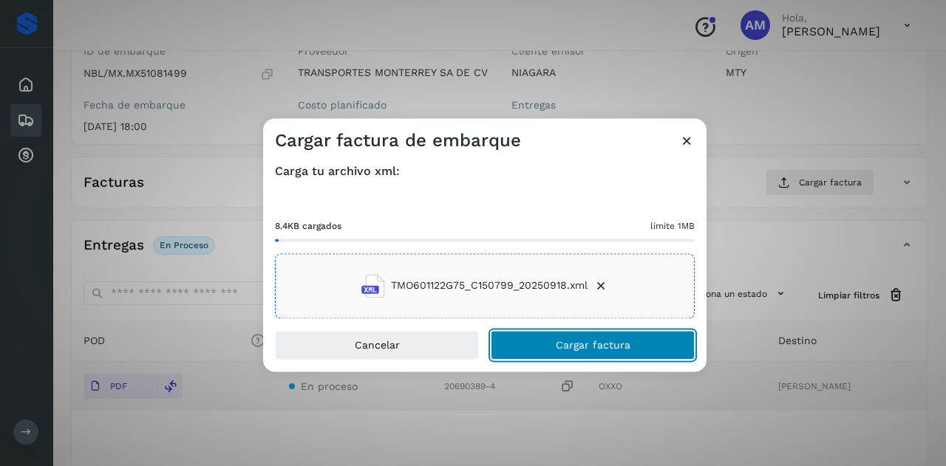
click at [544, 344] on button "Cargar factura" at bounding box center [593, 345] width 204 height 30
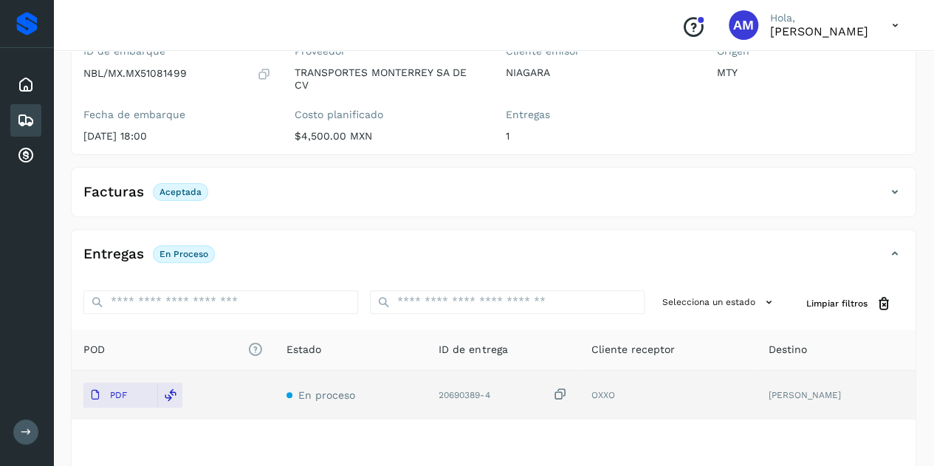
scroll to position [0, 0]
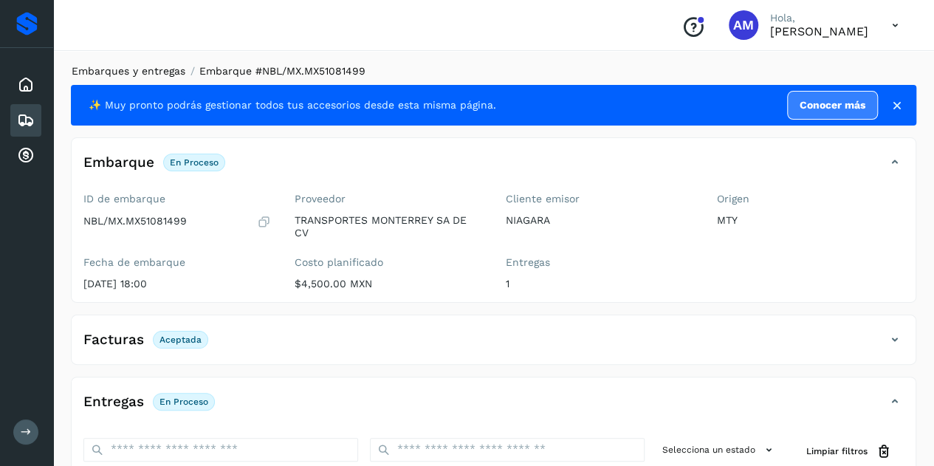
click at [120, 70] on link "Embarques y entregas" at bounding box center [129, 71] width 114 height 12
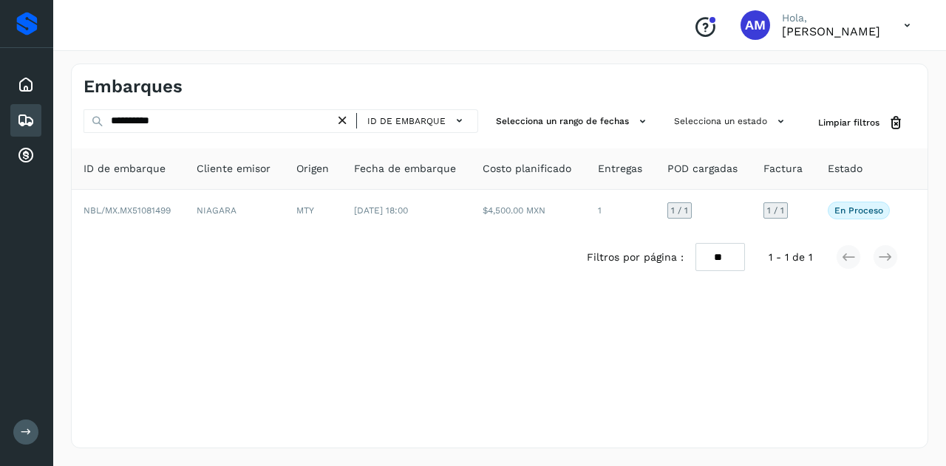
drag, startPoint x: 349, startPoint y: 122, endPoint x: 312, endPoint y: 123, distance: 36.2
click at [349, 122] on icon at bounding box center [343, 121] width 16 height 16
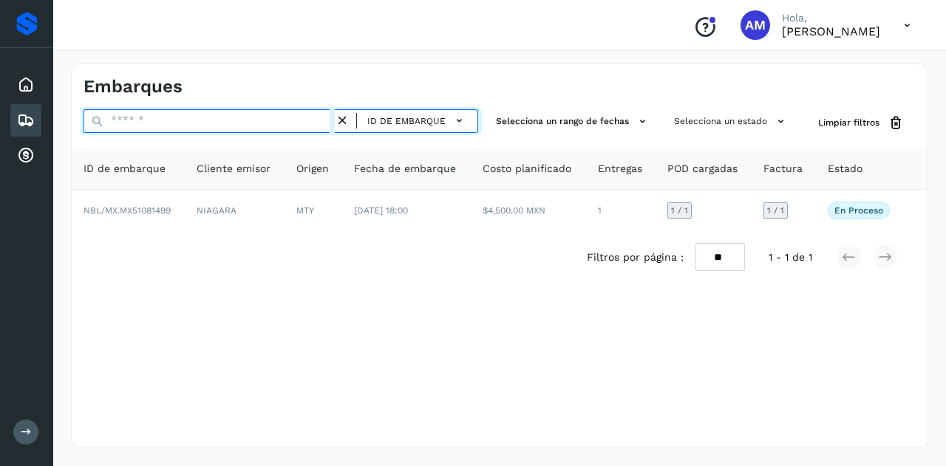
click at [312, 123] on input "text" at bounding box center [208, 121] width 251 height 24
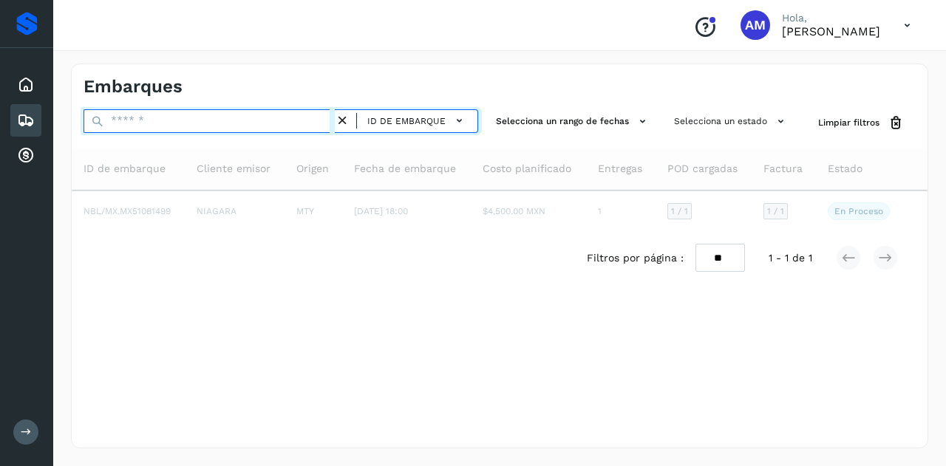
paste input "**********"
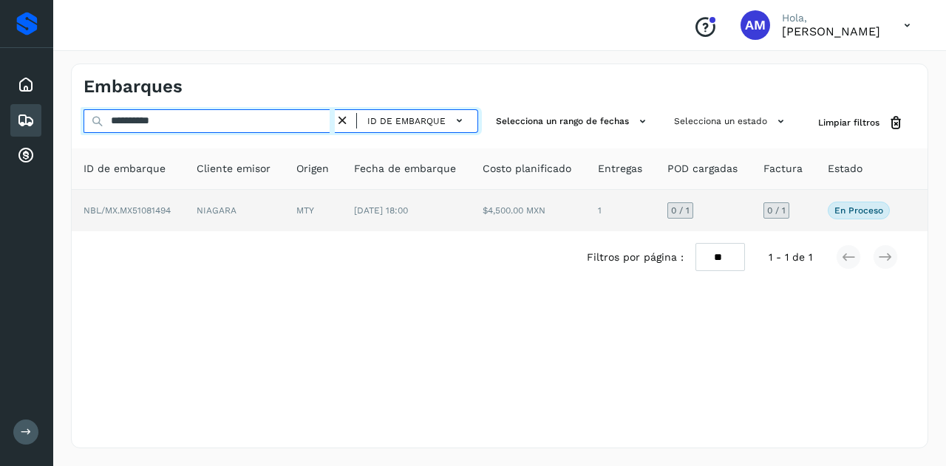
type input "**********"
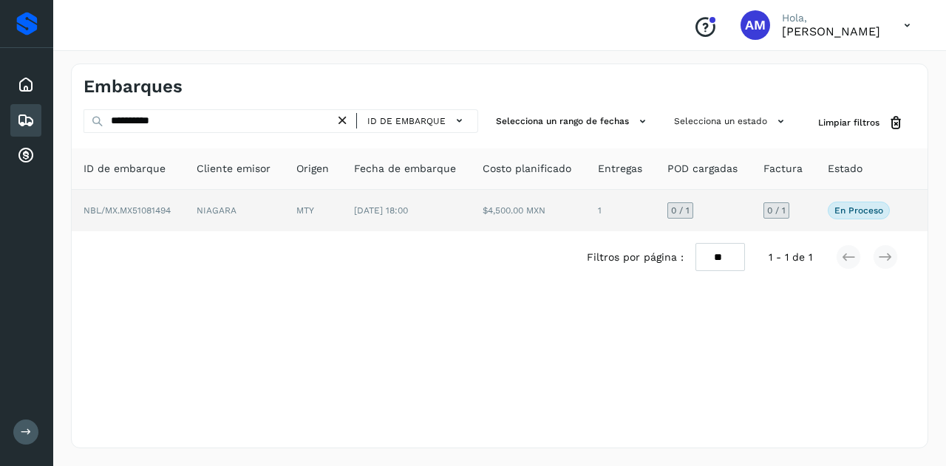
click at [229, 212] on td "NIAGARA" at bounding box center [235, 210] width 100 height 41
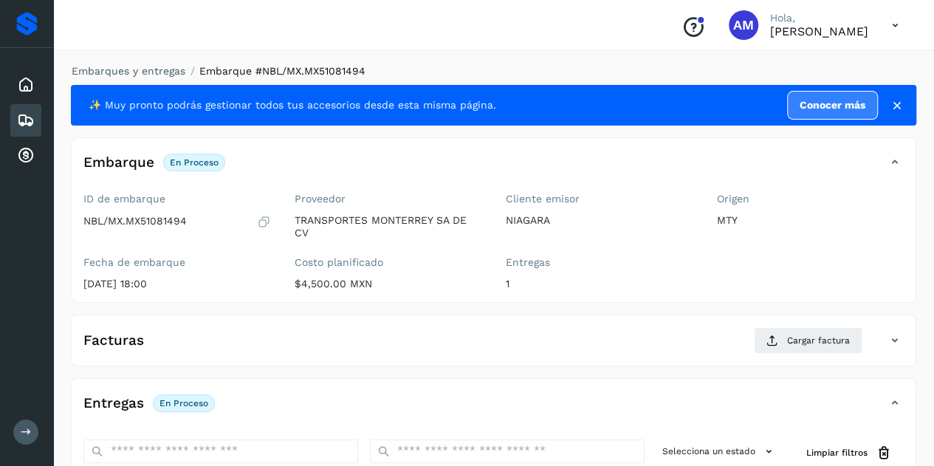
scroll to position [222, 0]
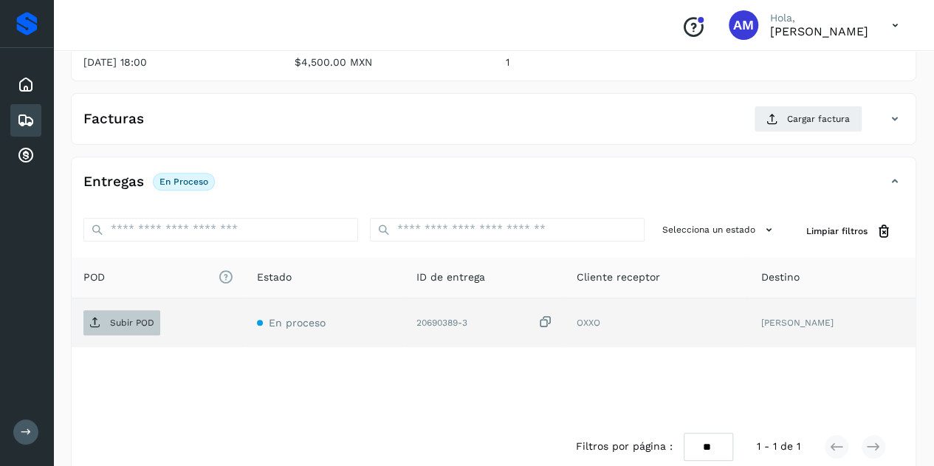
click at [137, 326] on p "Subir POD" at bounding box center [132, 323] width 44 height 10
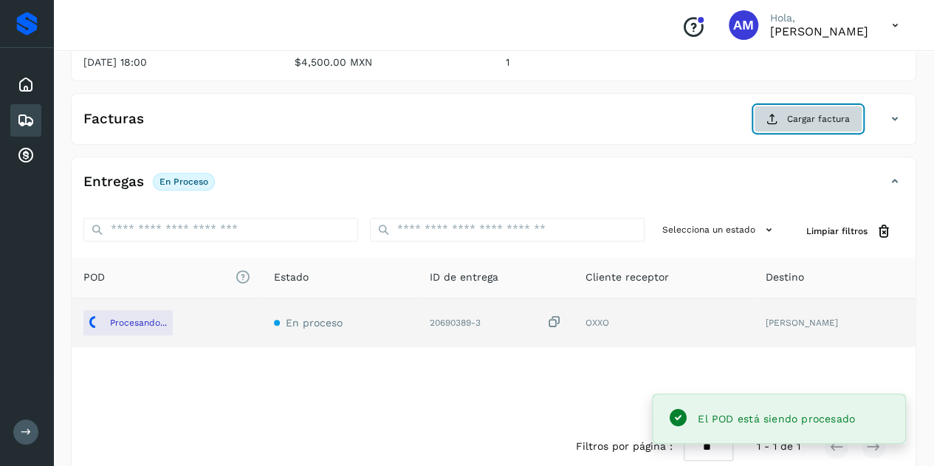
click at [841, 112] on span "Cargar factura" at bounding box center [818, 118] width 63 height 13
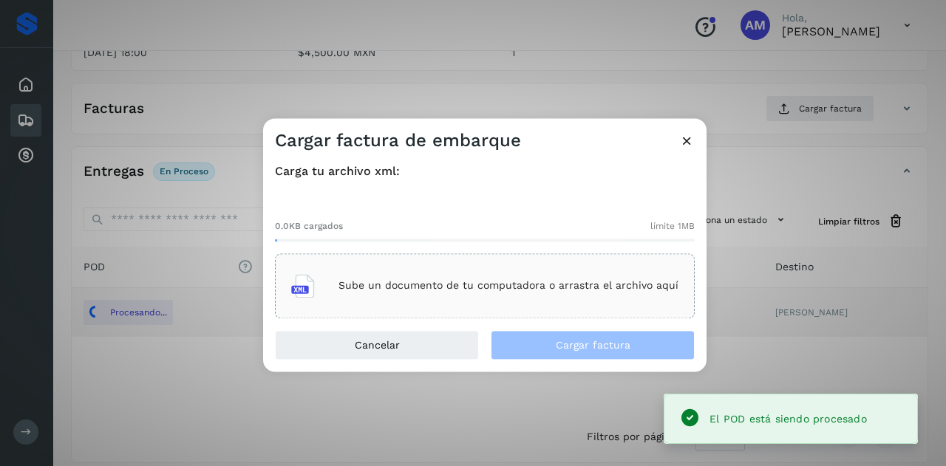
click at [479, 277] on div "Sube un documento de tu computadora o arrastra el archivo aquí" at bounding box center [484, 286] width 387 height 40
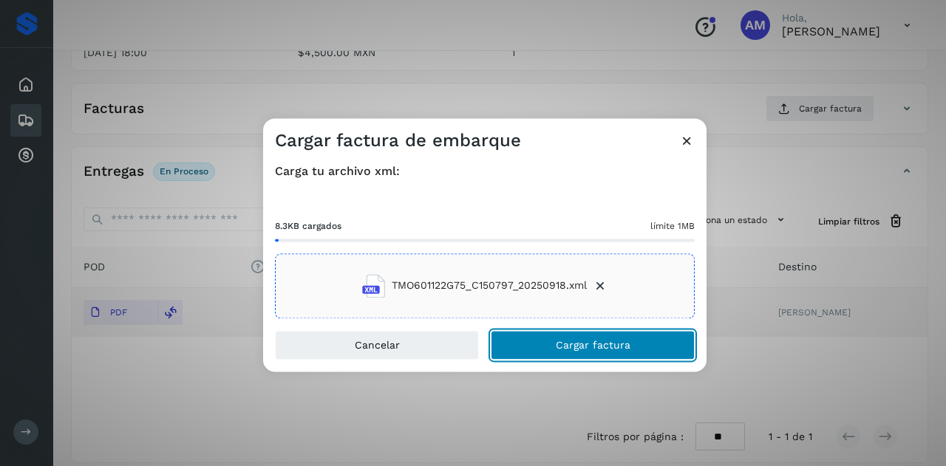
click at [570, 354] on button "Cargar factura" at bounding box center [593, 345] width 204 height 30
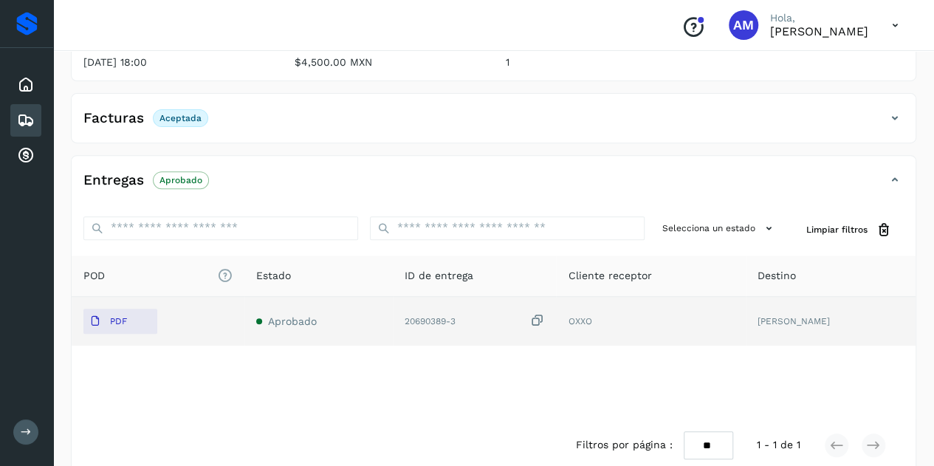
scroll to position [0, 0]
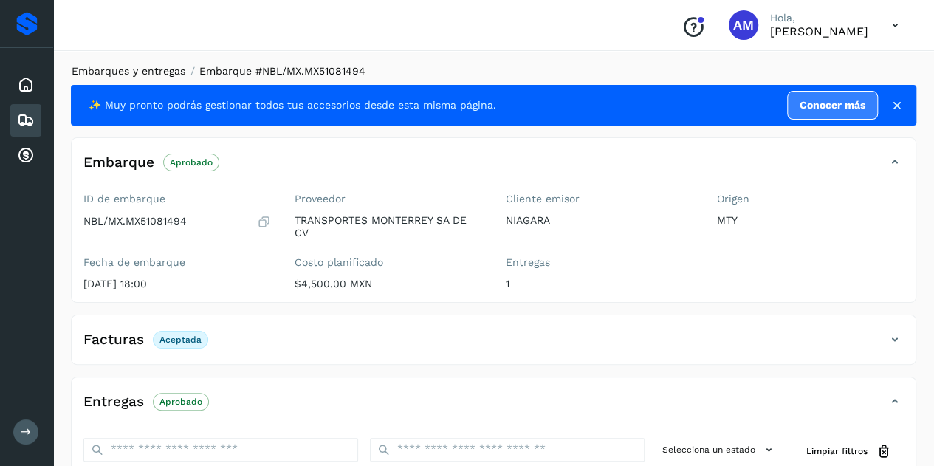
click at [126, 73] on link "Embarques y entregas" at bounding box center [129, 71] width 114 height 12
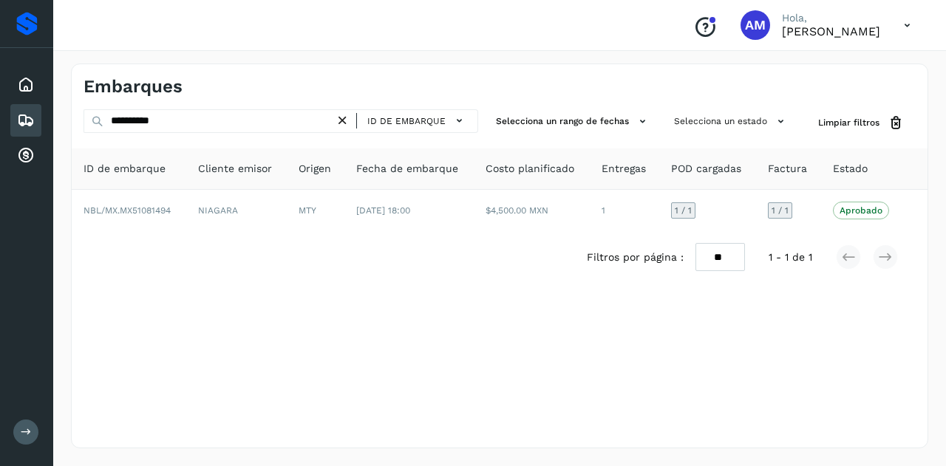
drag, startPoint x: 355, startPoint y: 120, endPoint x: 344, endPoint y: 122, distance: 11.2
click at [352, 122] on div "ID de embarque" at bounding box center [406, 121] width 143 height 24
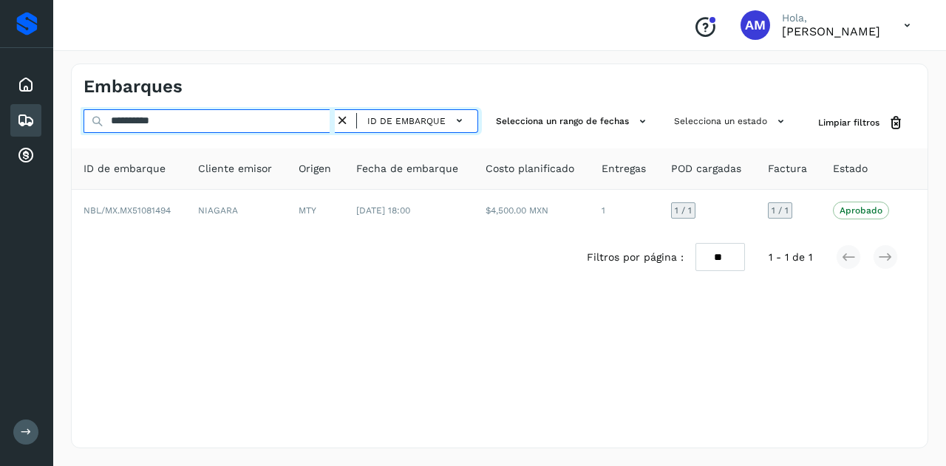
click at [280, 120] on input "**********" at bounding box center [208, 121] width 251 height 24
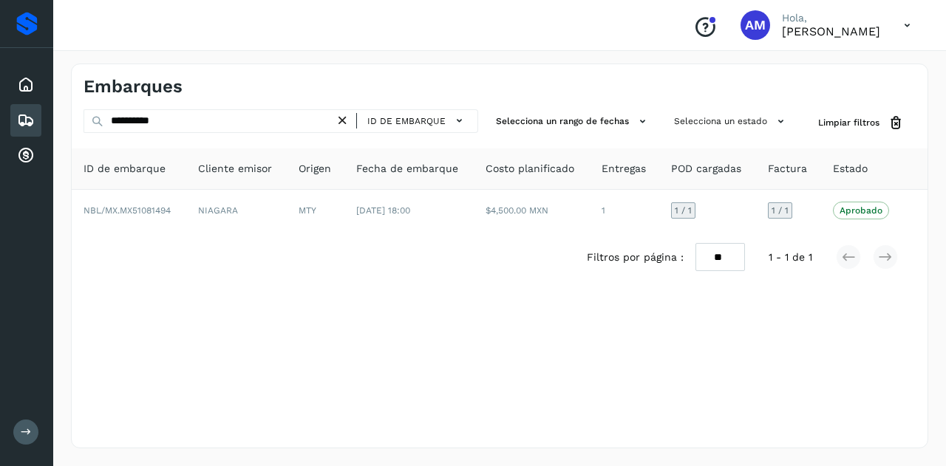
drag, startPoint x: 346, startPoint y: 122, endPoint x: 281, endPoint y: 123, distance: 65.8
click at [346, 122] on icon at bounding box center [343, 121] width 16 height 16
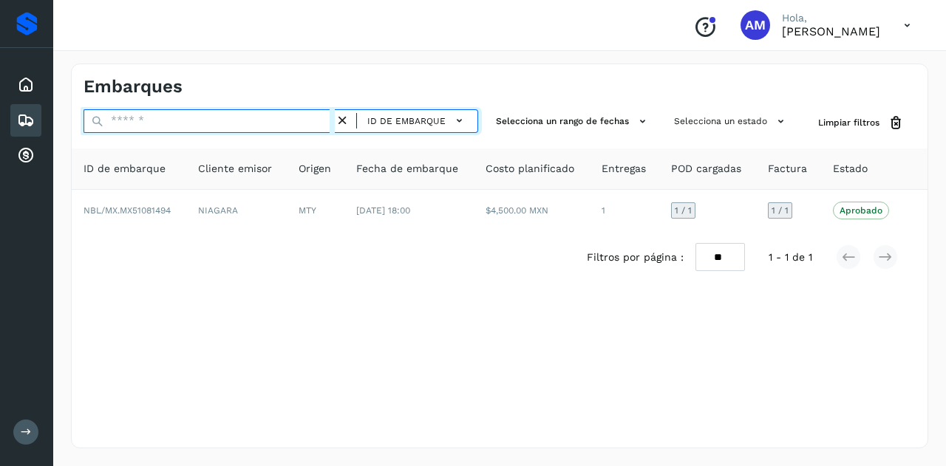
click at [281, 123] on input "text" at bounding box center [208, 121] width 251 height 24
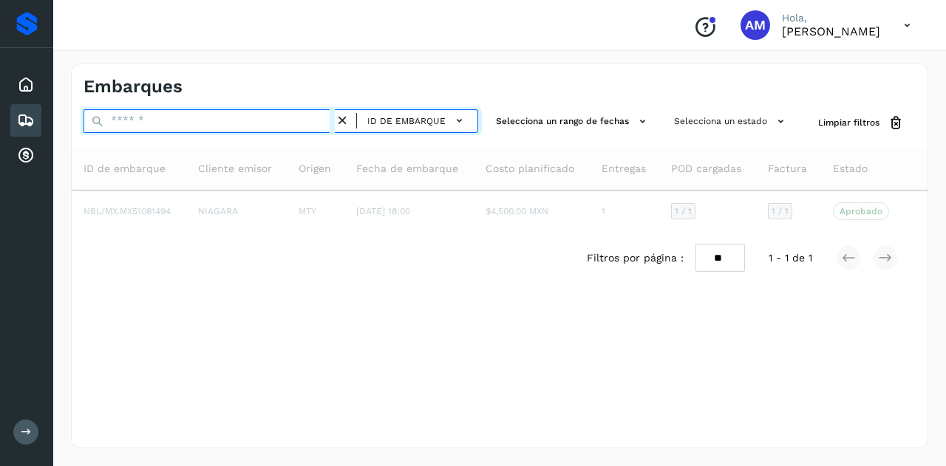
paste input "**********"
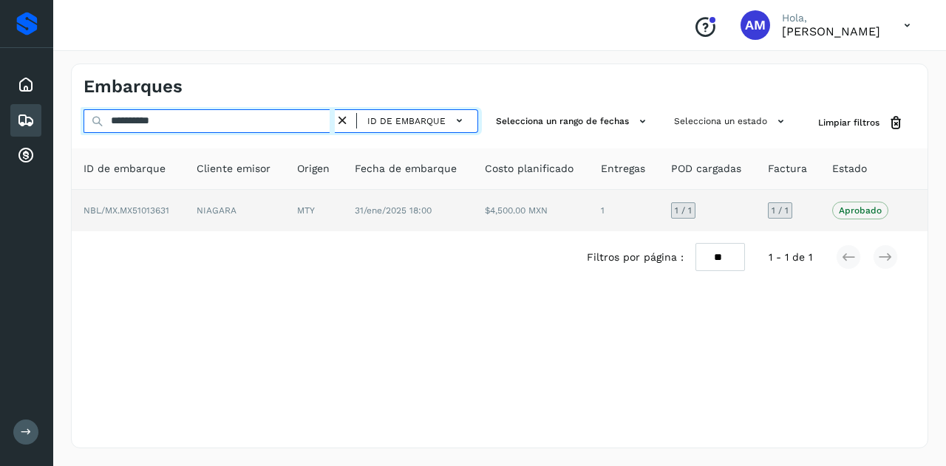
type input "**********"
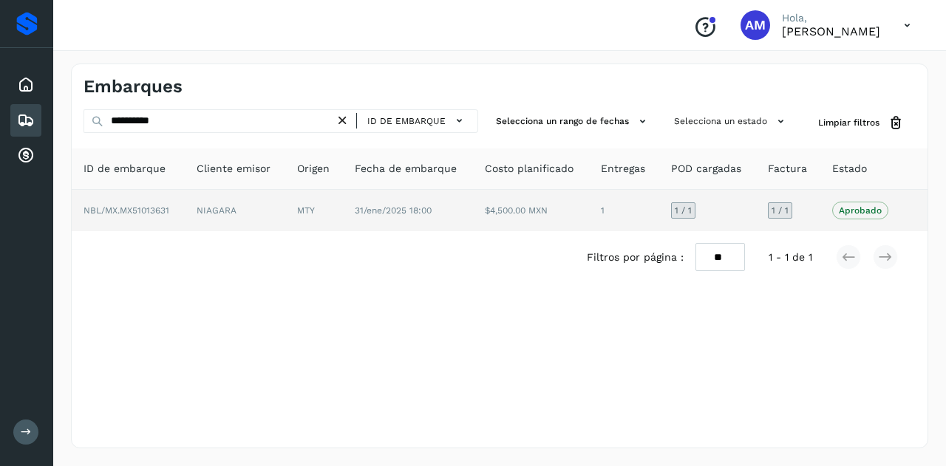
click at [341, 205] on td "MTY" at bounding box center [314, 210] width 58 height 41
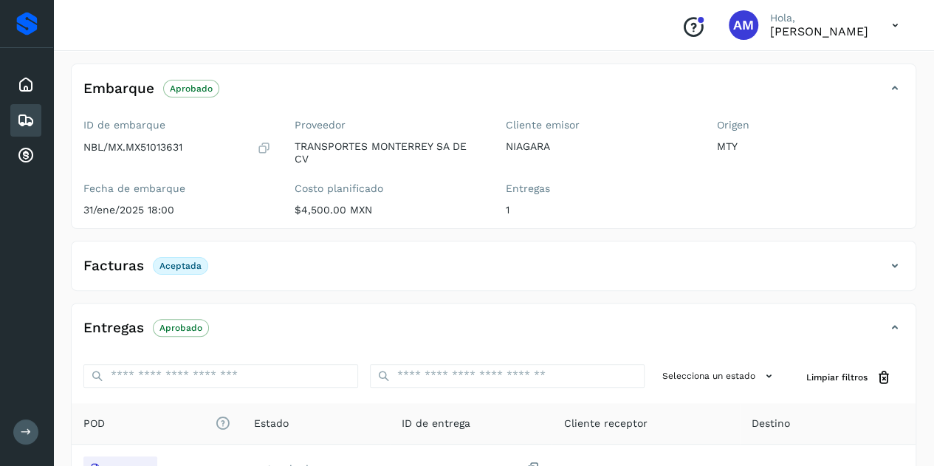
scroll to position [148, 0]
